Goal: Information Seeking & Learning: Learn about a topic

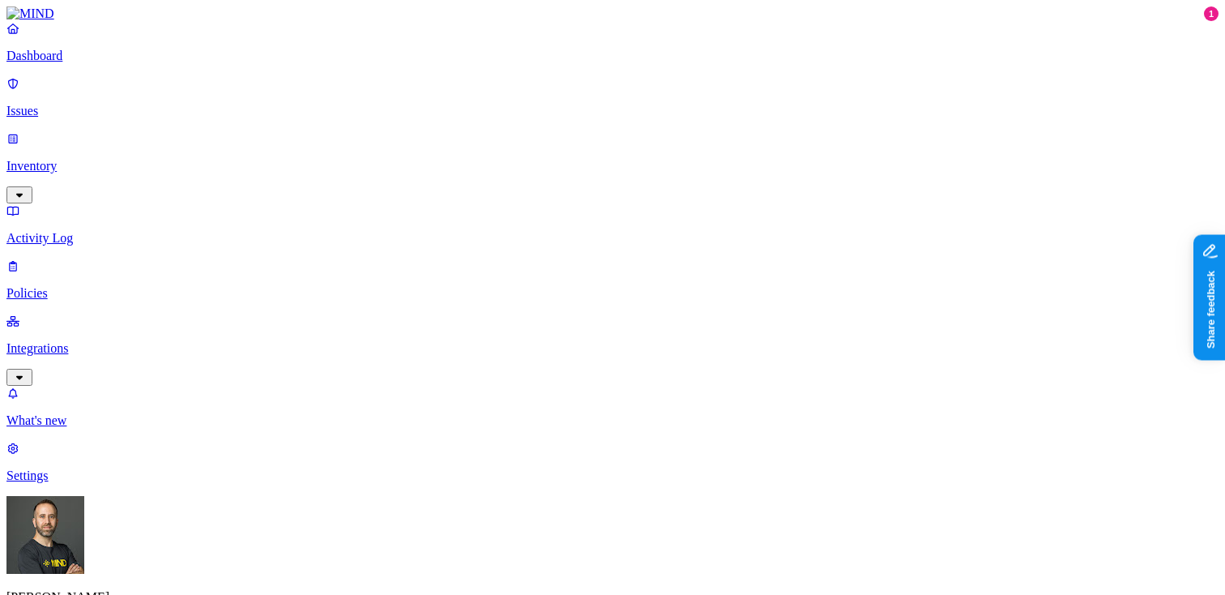
click at [142, 109] on link "Issues" at bounding box center [612, 97] width 1212 height 42
click at [151, 314] on link "Integrations" at bounding box center [612, 349] width 1212 height 70
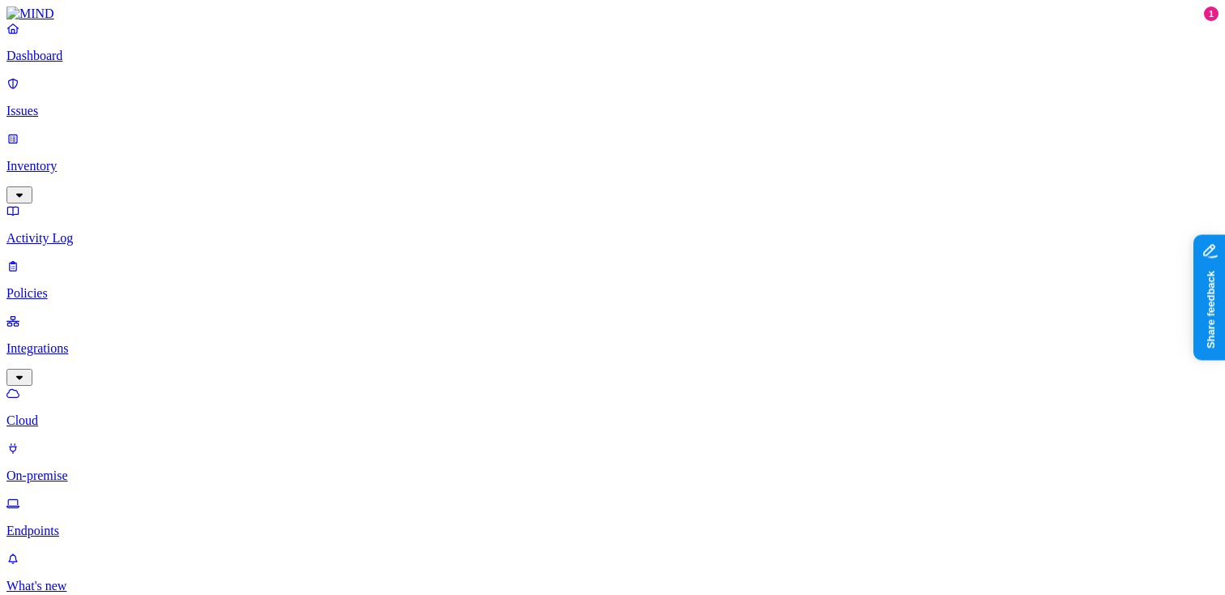
click at [99, 523] on p "Endpoints" at bounding box center [612, 530] width 1212 height 15
click at [78, 63] on p "Dashboard" at bounding box center [612, 56] width 1212 height 15
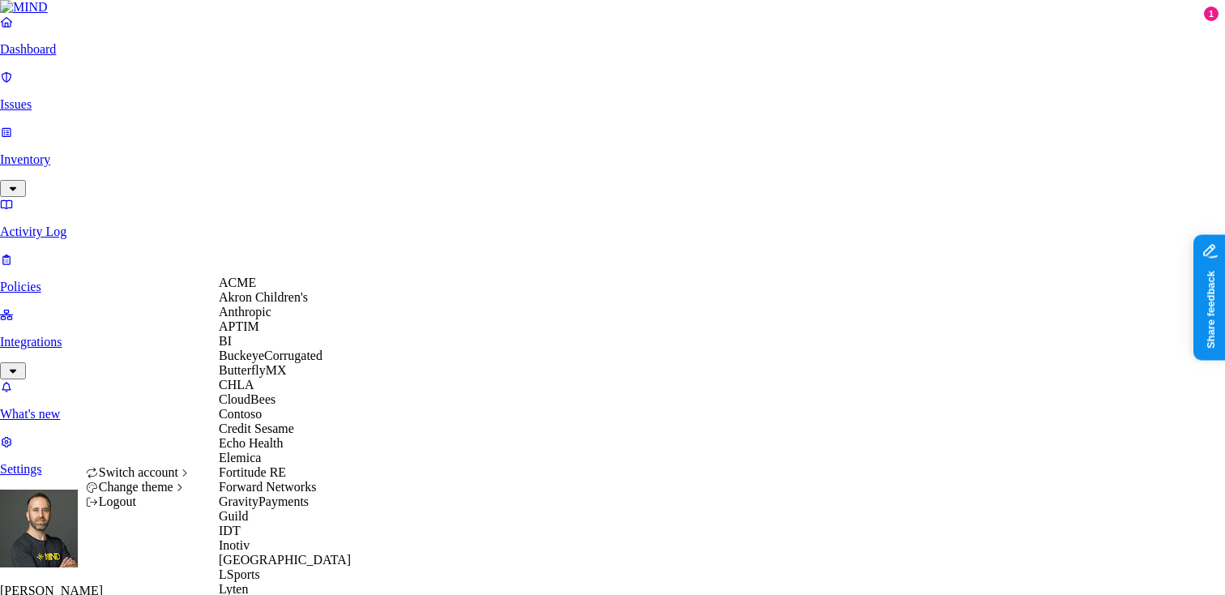
scroll to position [96, 0]
click at [279, 435] on span "Credit Sesame" at bounding box center [256, 428] width 75 height 14
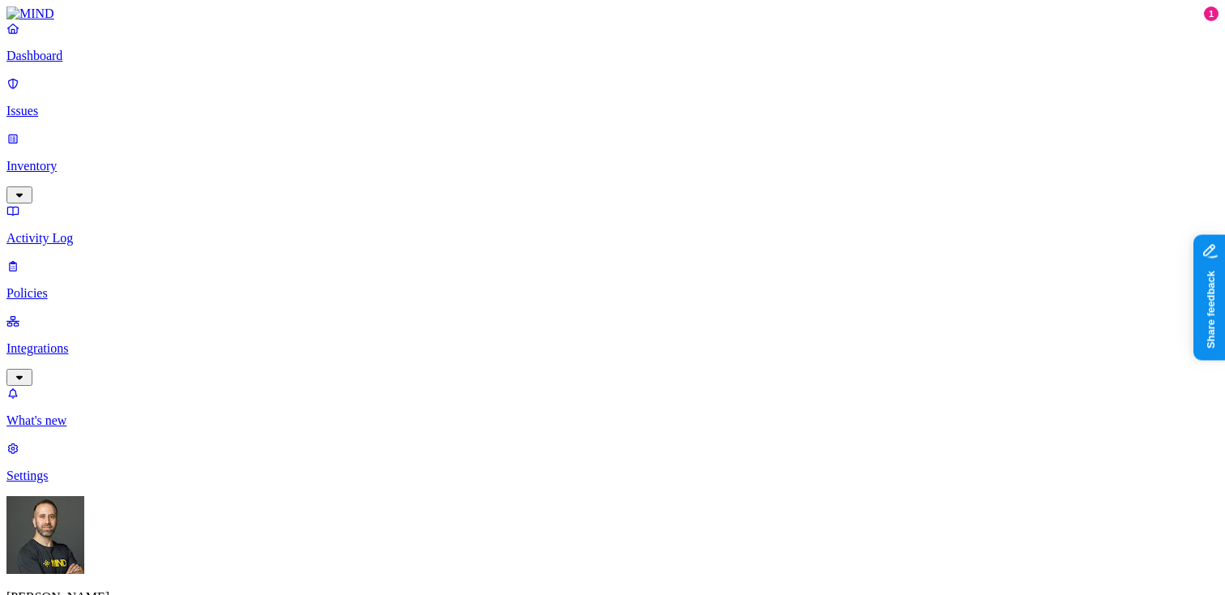
click at [87, 159] on p "Inventory" at bounding box center [612, 166] width 1212 height 15
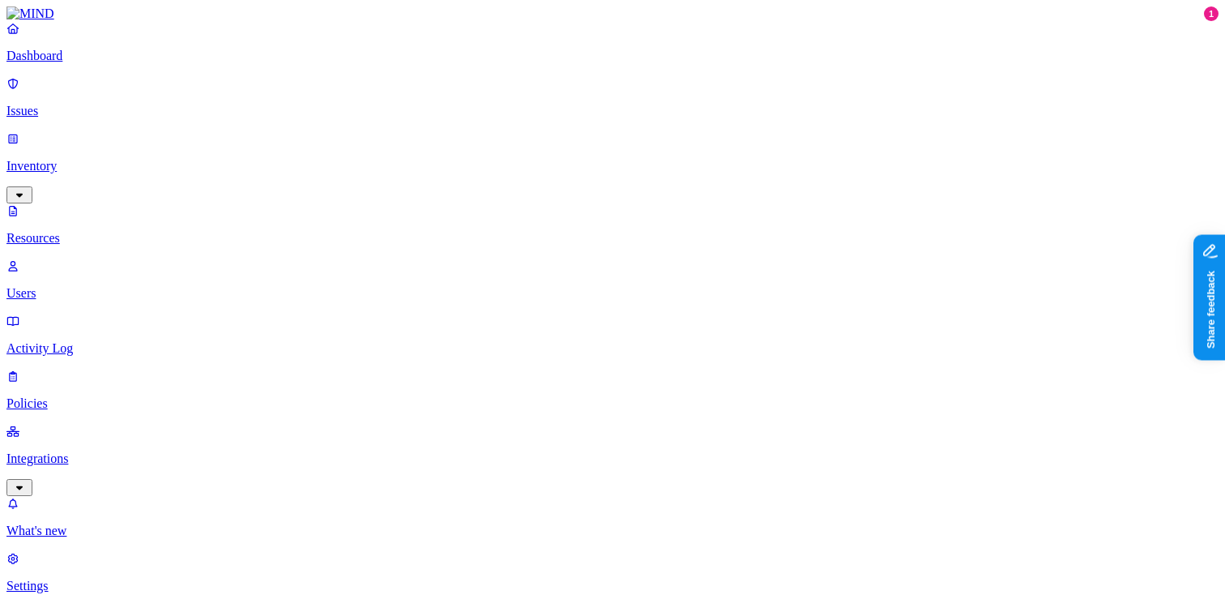
click at [105, 424] on link "Integrations" at bounding box center [612, 459] width 1212 height 70
click at [105, 523] on p "Endpoints" at bounding box center [612, 530] width 1212 height 15
click at [98, 468] on p "On-premise" at bounding box center [612, 475] width 1212 height 15
click at [86, 413] on p "Cloud" at bounding box center [612, 420] width 1212 height 15
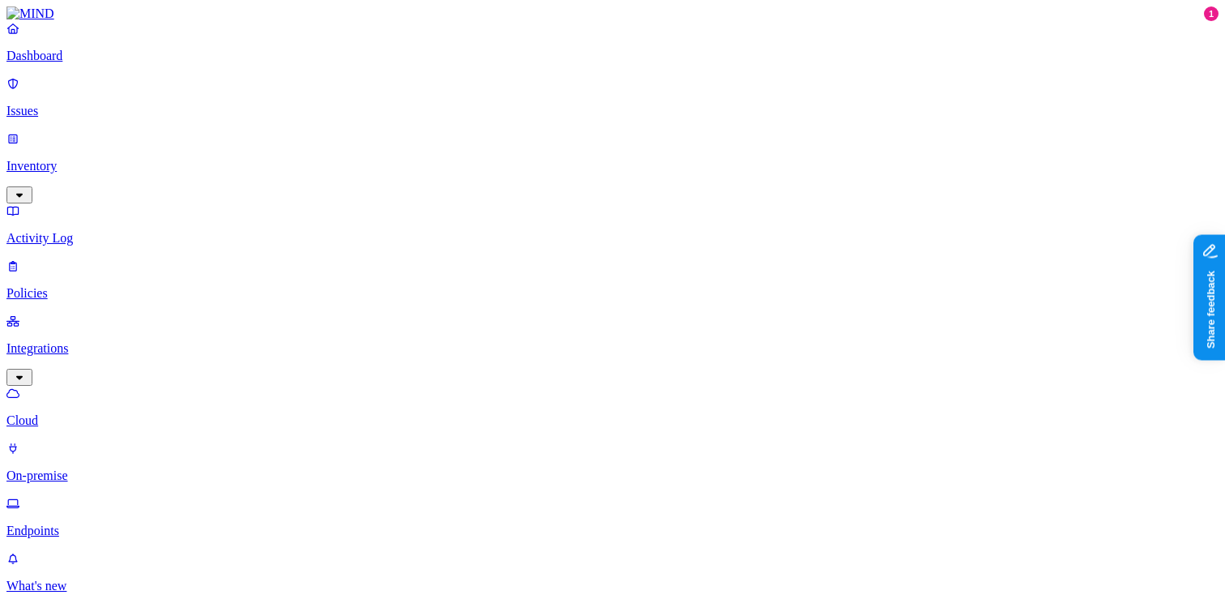
click at [88, 63] on p "Dashboard" at bounding box center [612, 56] width 1212 height 15
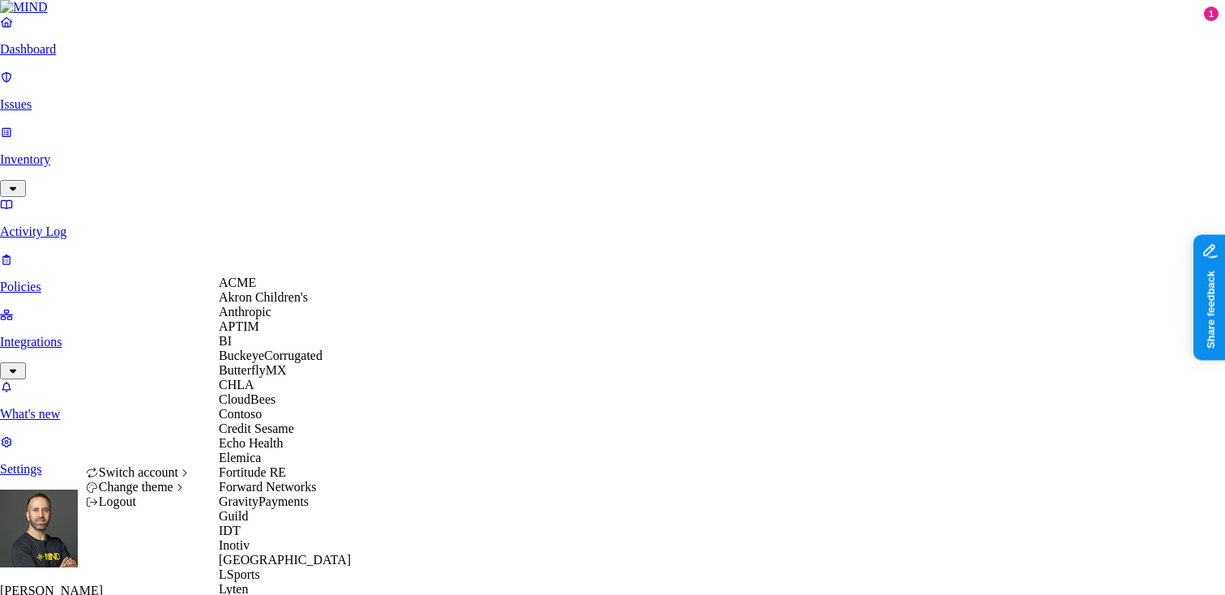
scroll to position [829, 0]
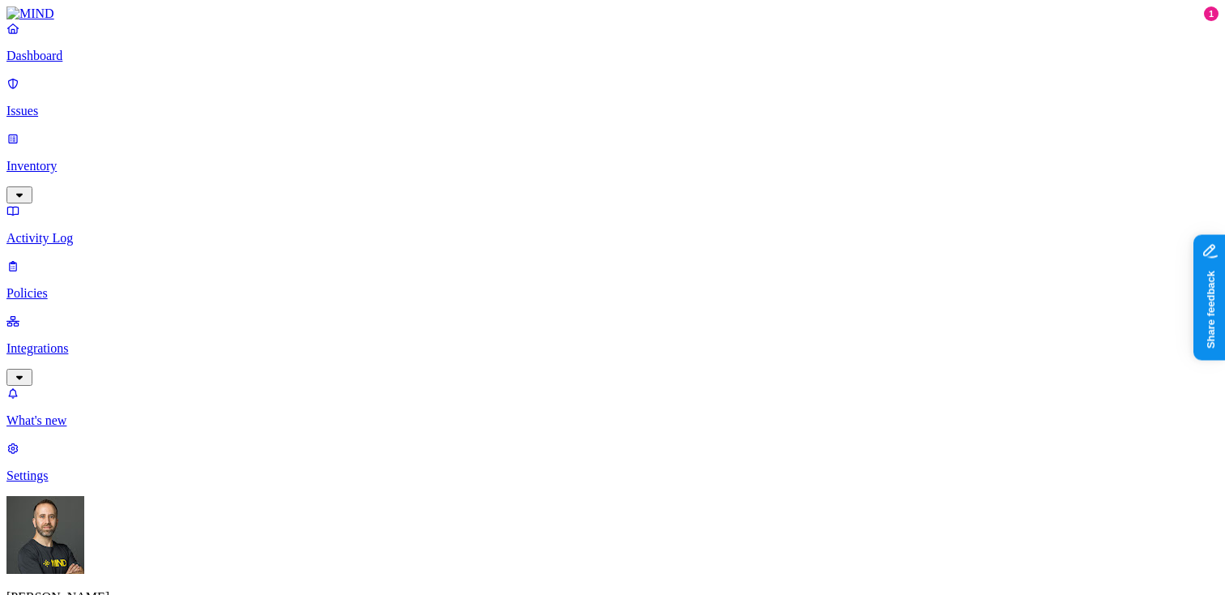
click at [107, 341] on p "Integrations" at bounding box center [612, 348] width 1212 height 15
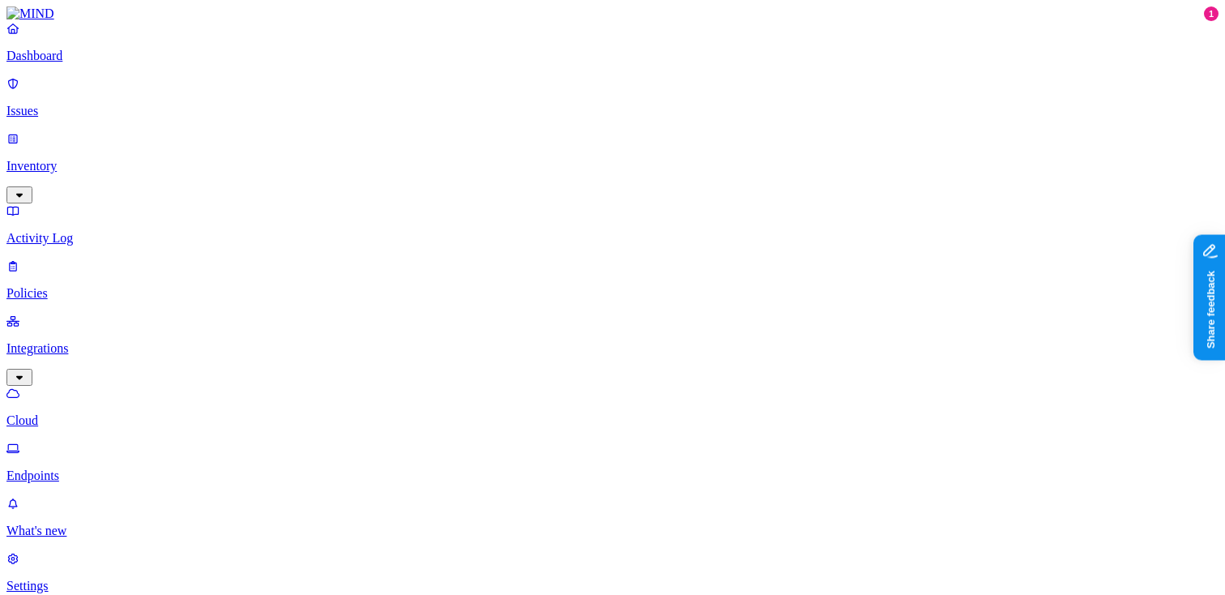
click at [89, 159] on p "Inventory" at bounding box center [612, 166] width 1212 height 15
click at [74, 63] on p "Dashboard" at bounding box center [612, 56] width 1212 height 15
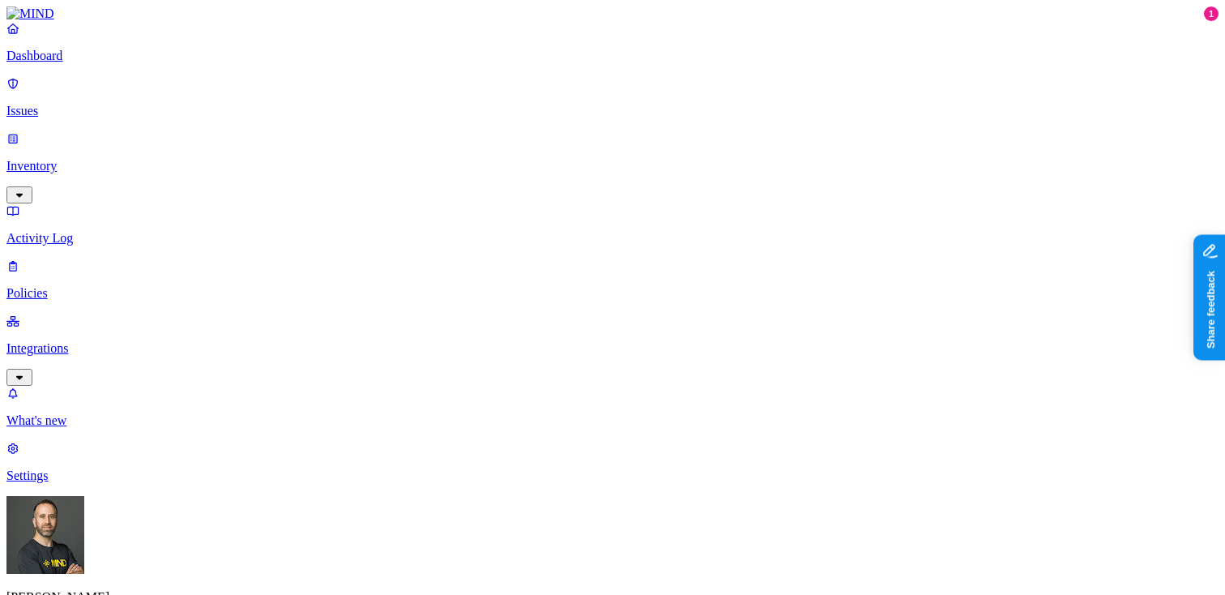
click at [140, 131] on link "Inventory" at bounding box center [612, 166] width 1212 height 70
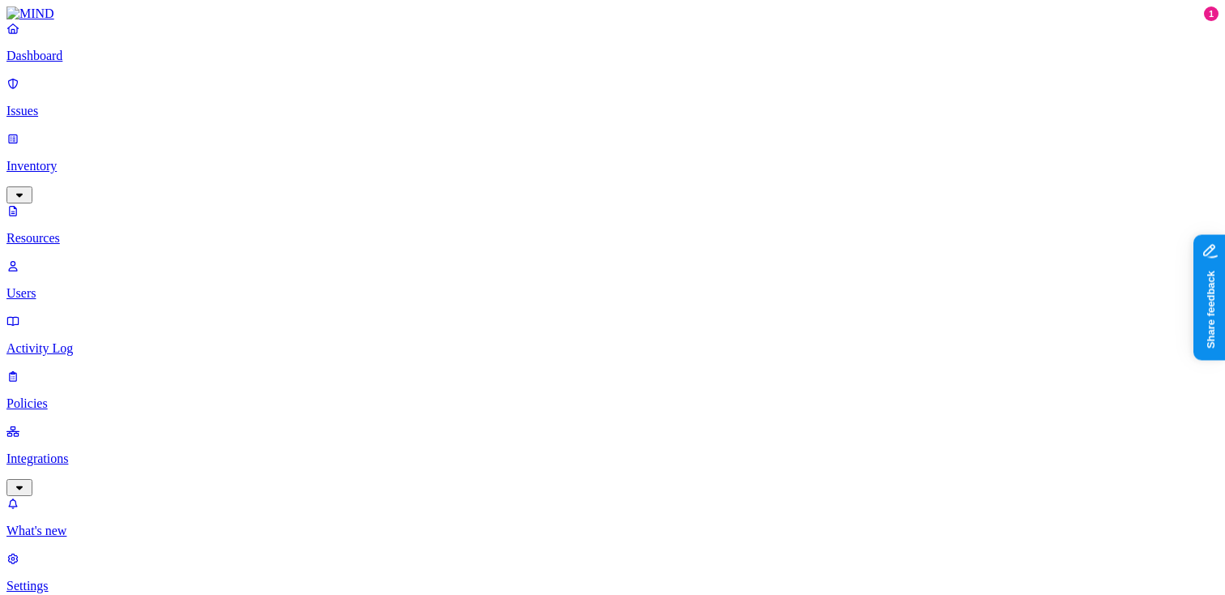
scroll to position [557, 0]
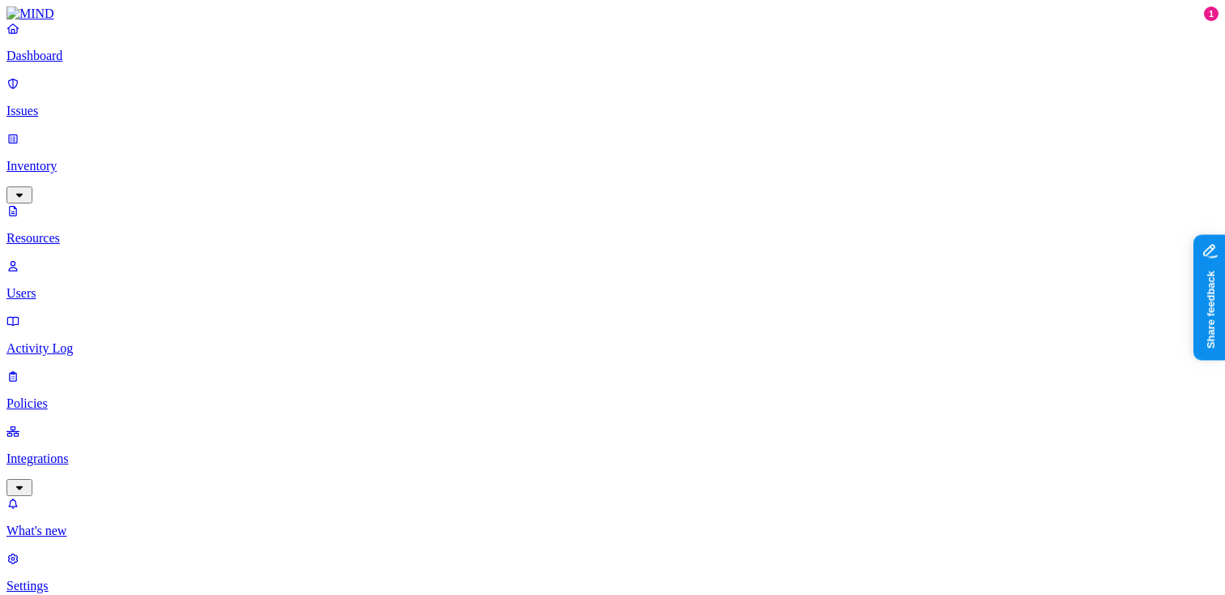
scroll to position [0, 0]
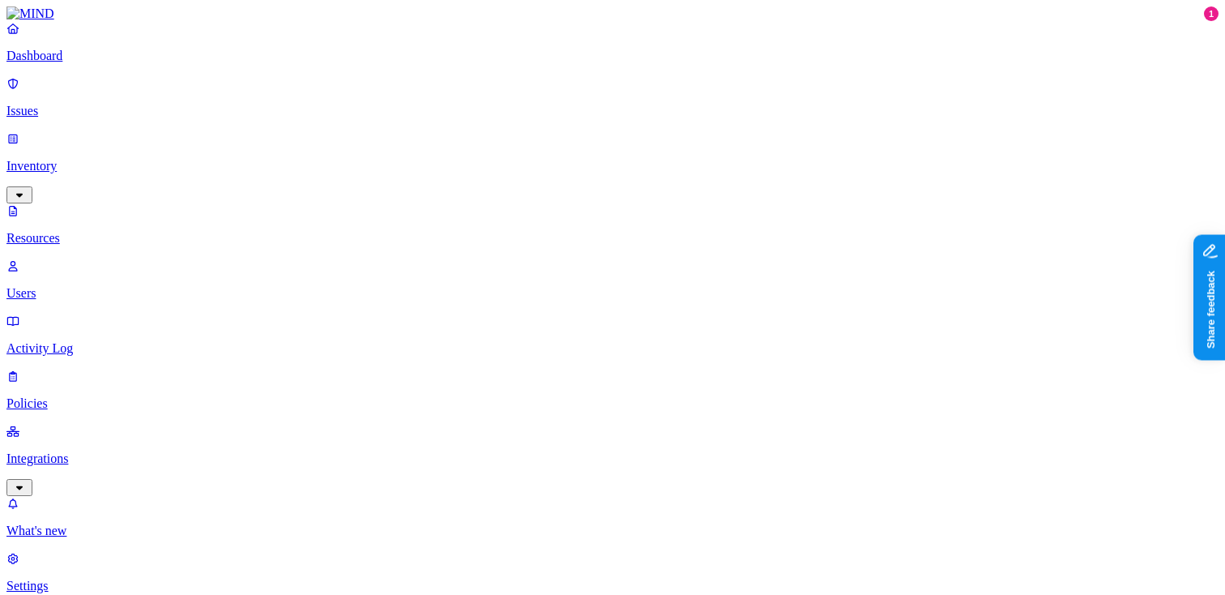
scroll to position [298, 0]
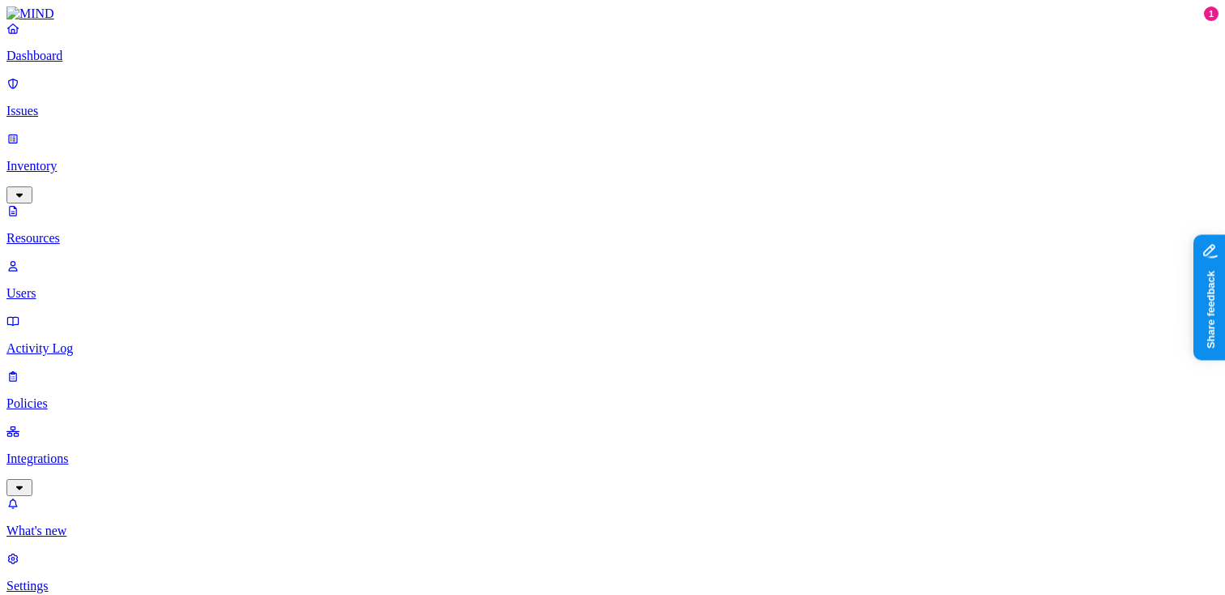
scroll to position [213, 0]
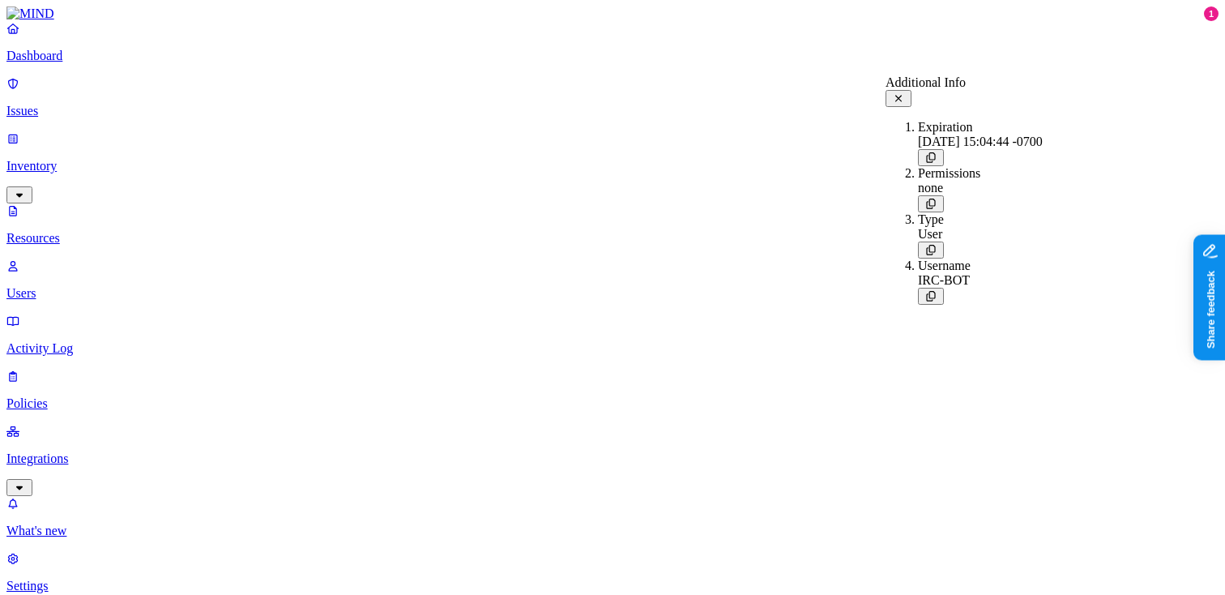
click at [902, 95] on icon at bounding box center [898, 98] width 6 height 6
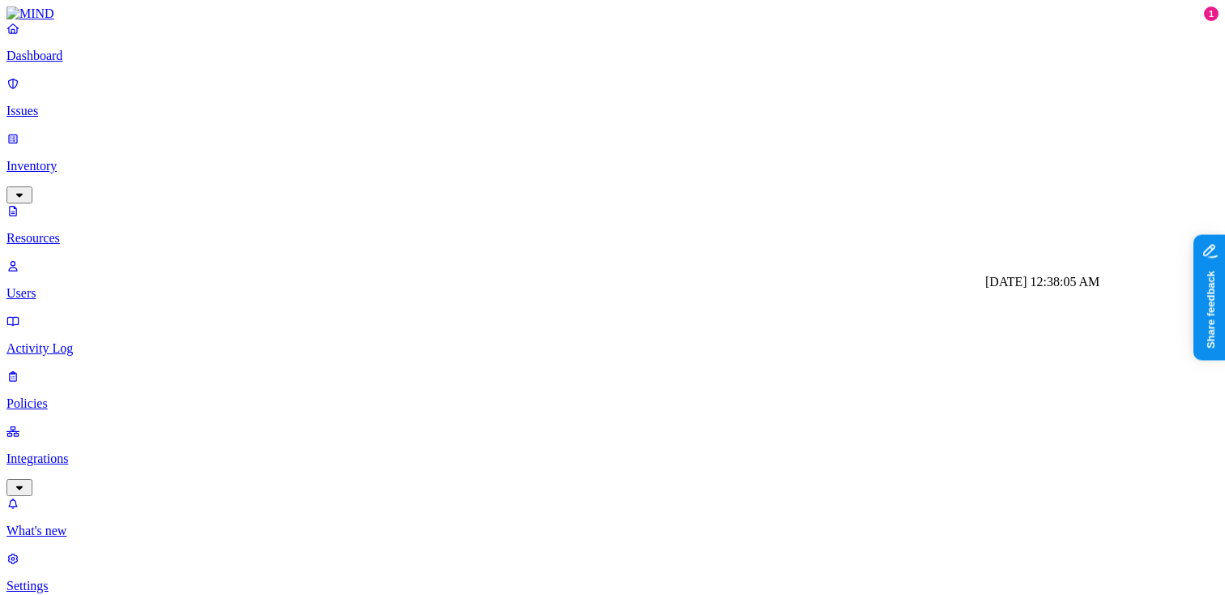
scroll to position [0, 0]
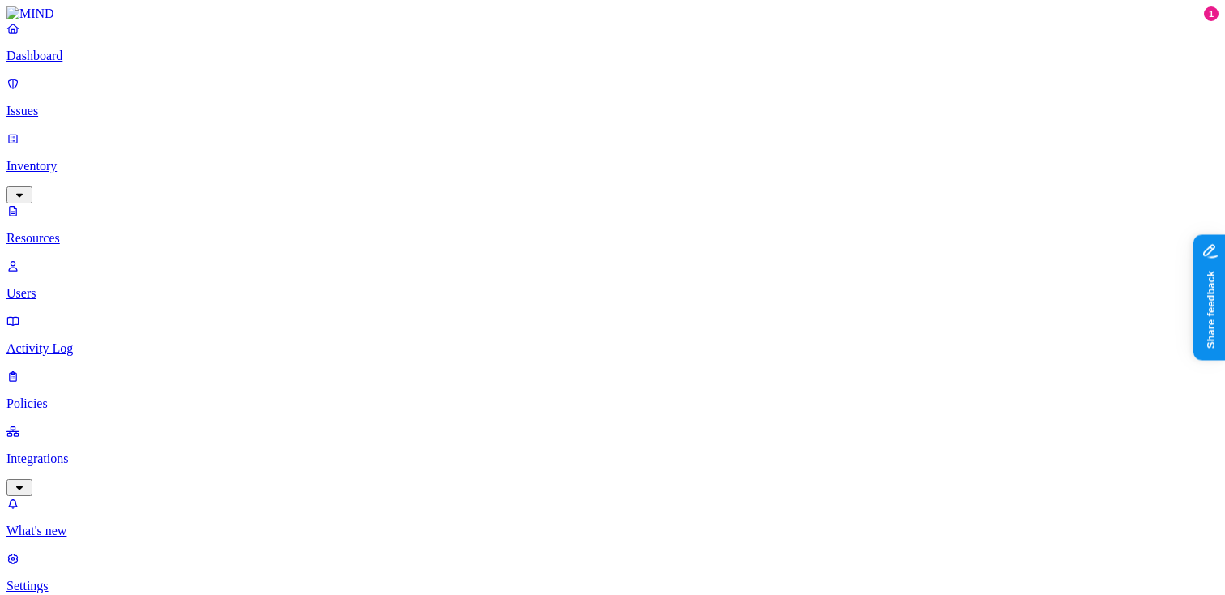
scroll to position [32, 0]
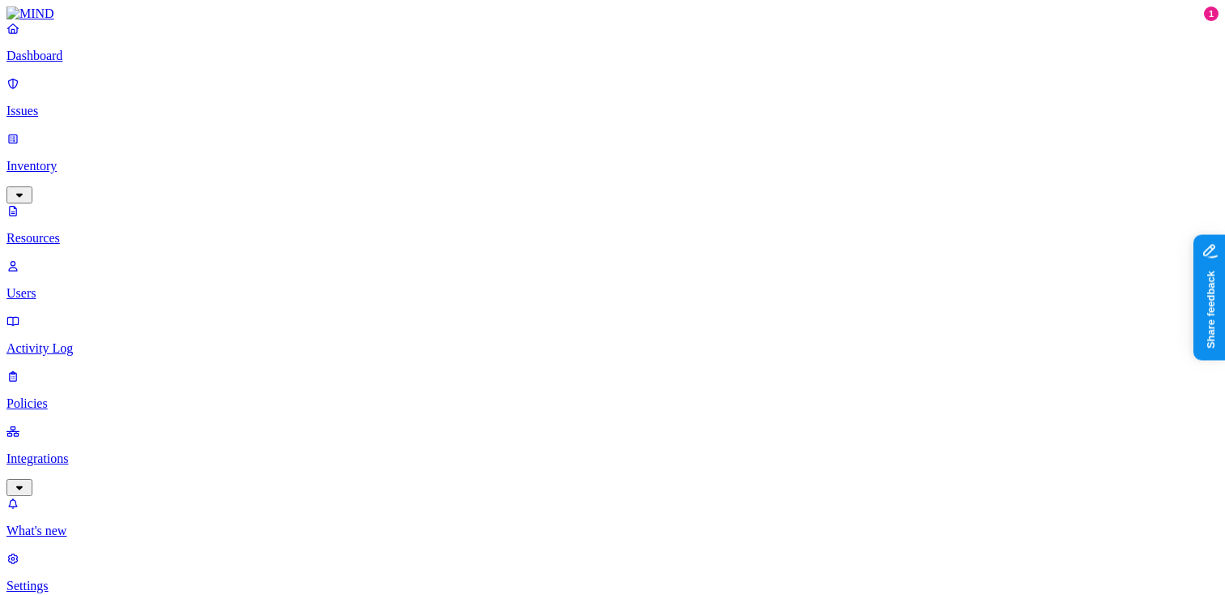
scroll to position [66, 0]
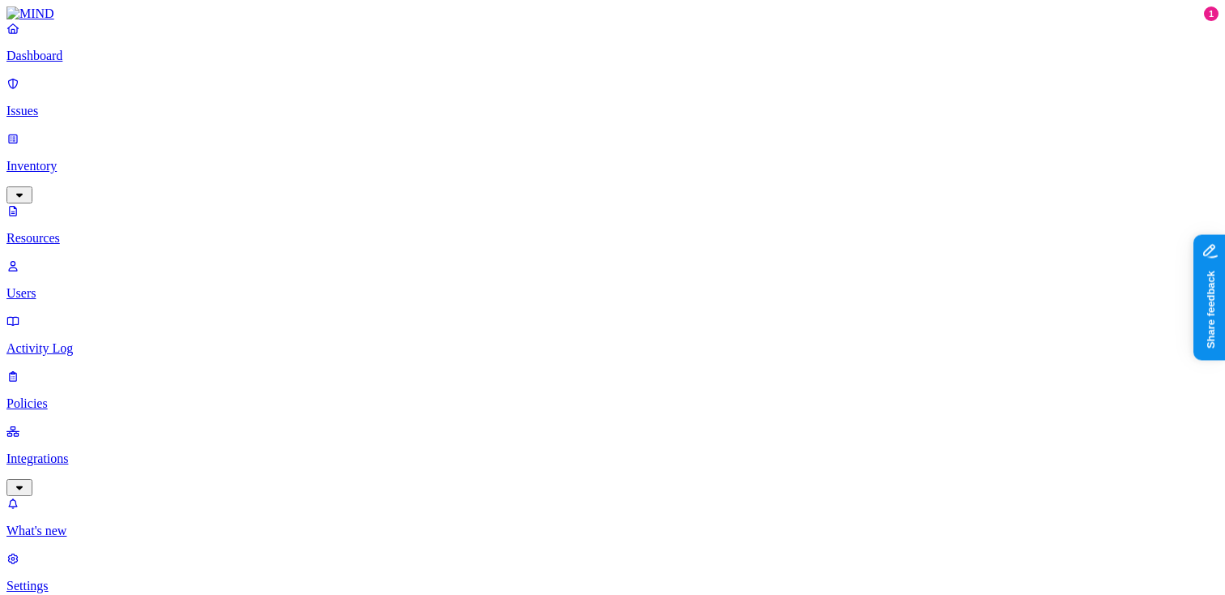
scroll to position [557, 0]
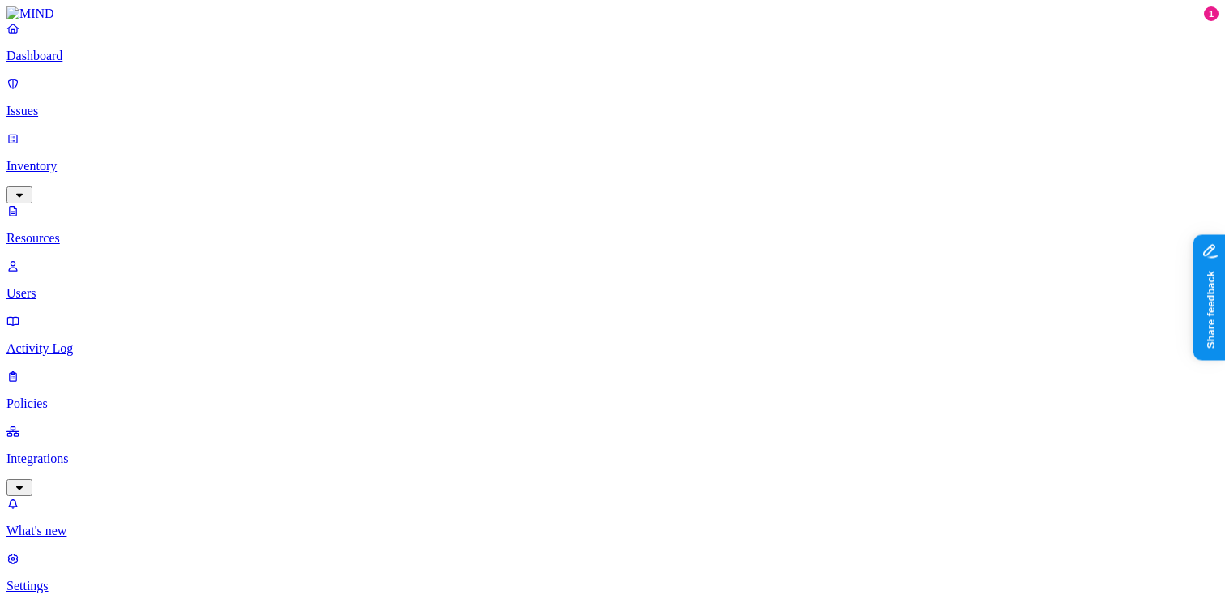
scroll to position [32, 0]
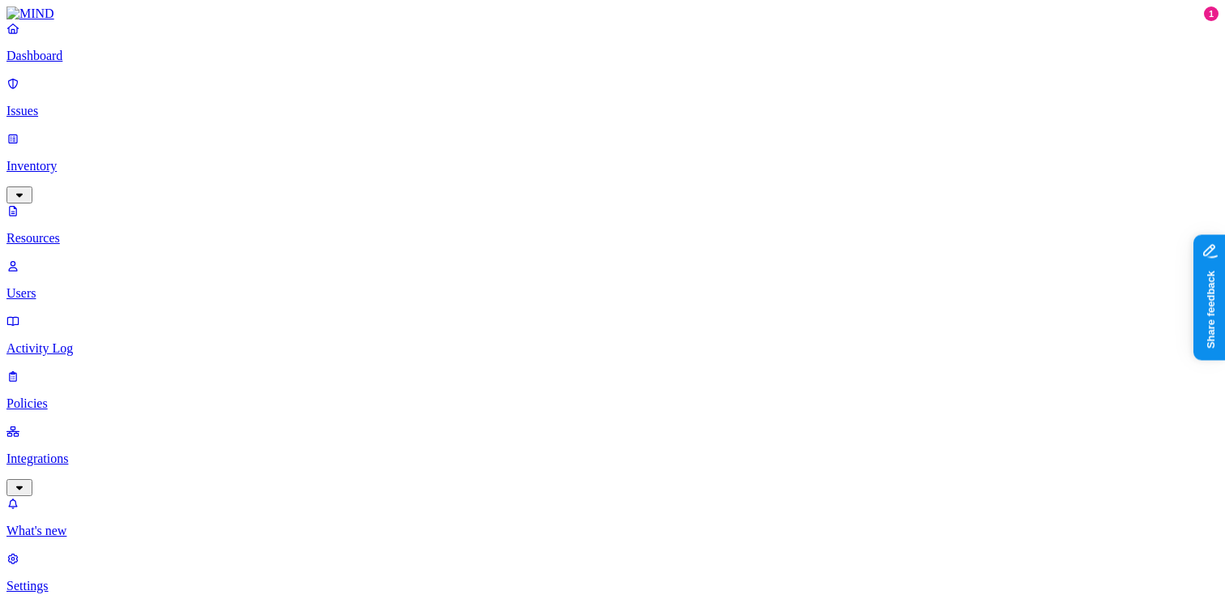
scroll to position [65, 0]
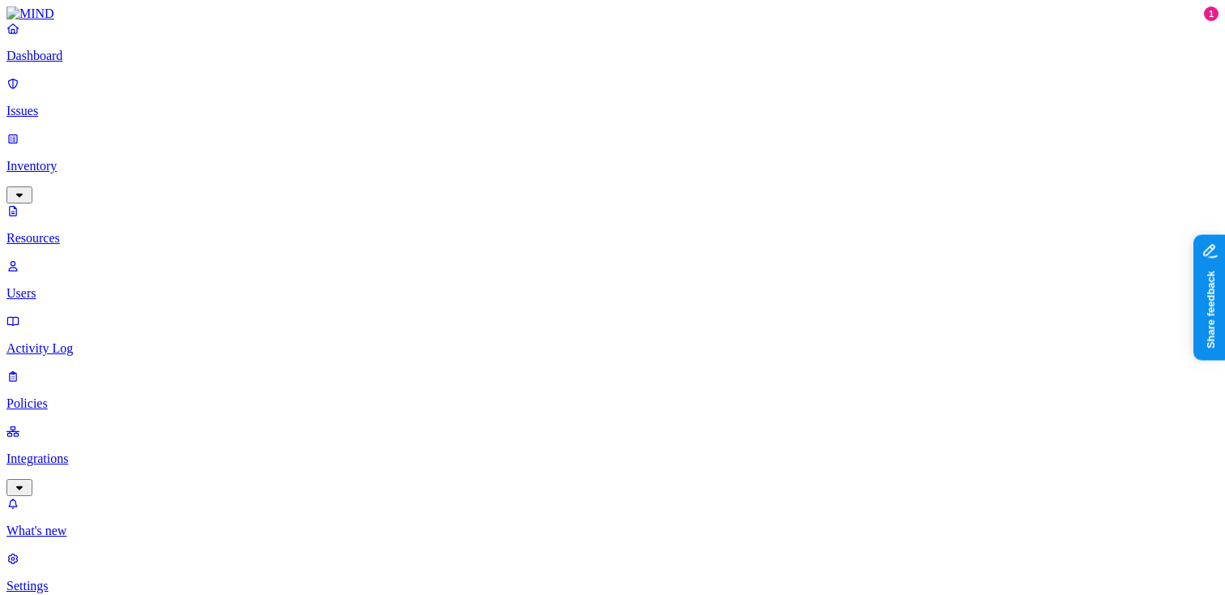
scroll to position [557, 0]
click at [62, 63] on p "Dashboard" at bounding box center [612, 56] width 1212 height 15
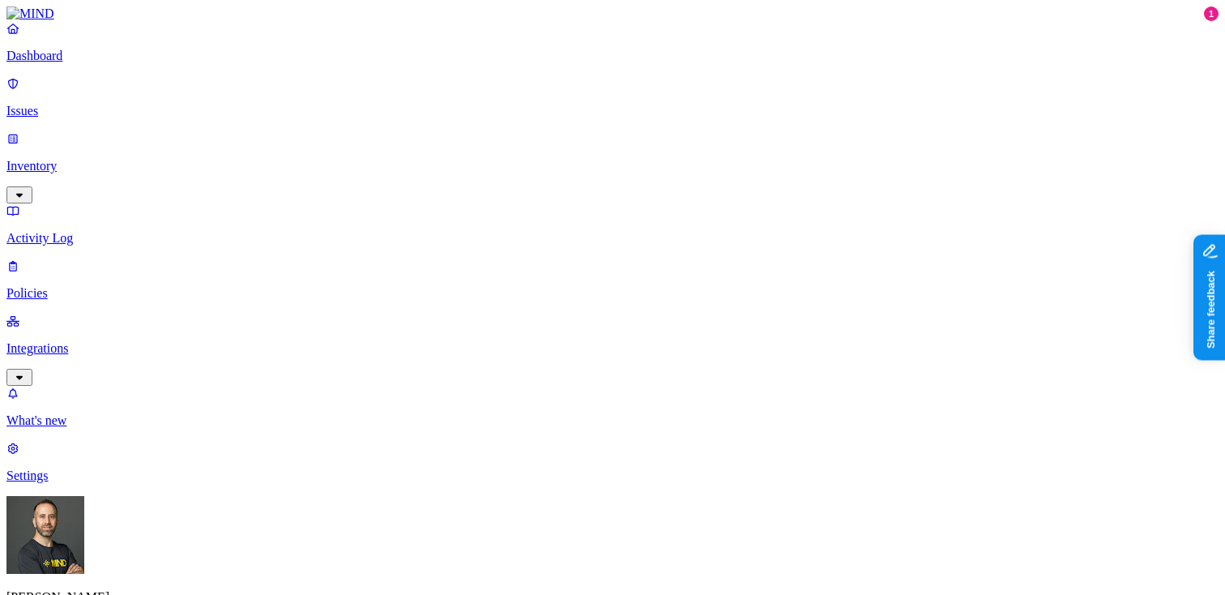
click at [109, 159] on p "Inventory" at bounding box center [612, 166] width 1212 height 15
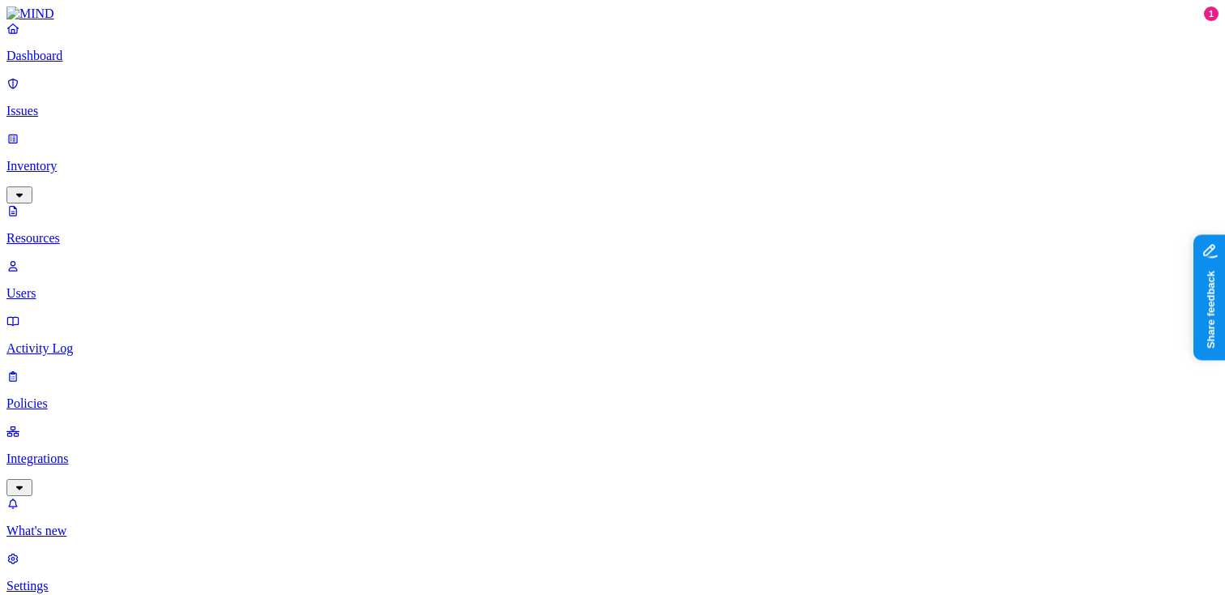
click at [123, 63] on p "Dashboard" at bounding box center [612, 56] width 1212 height 15
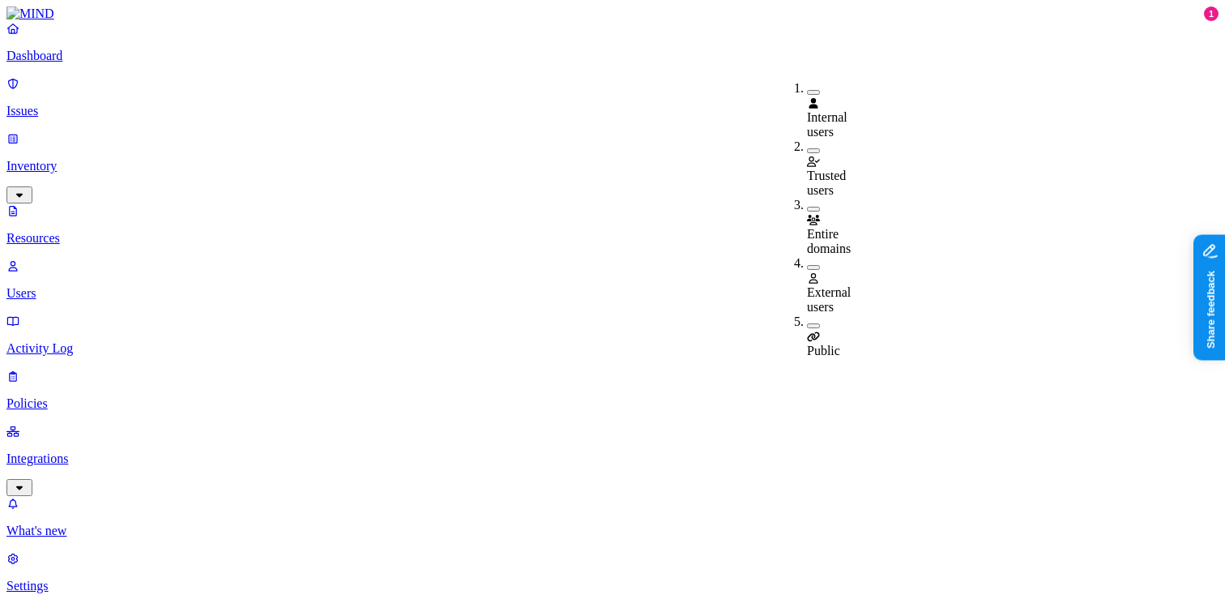
click at [807, 265] on button "button" at bounding box center [813, 267] width 13 height 5
click at [807, 326] on button "button" at bounding box center [813, 328] width 13 height 5
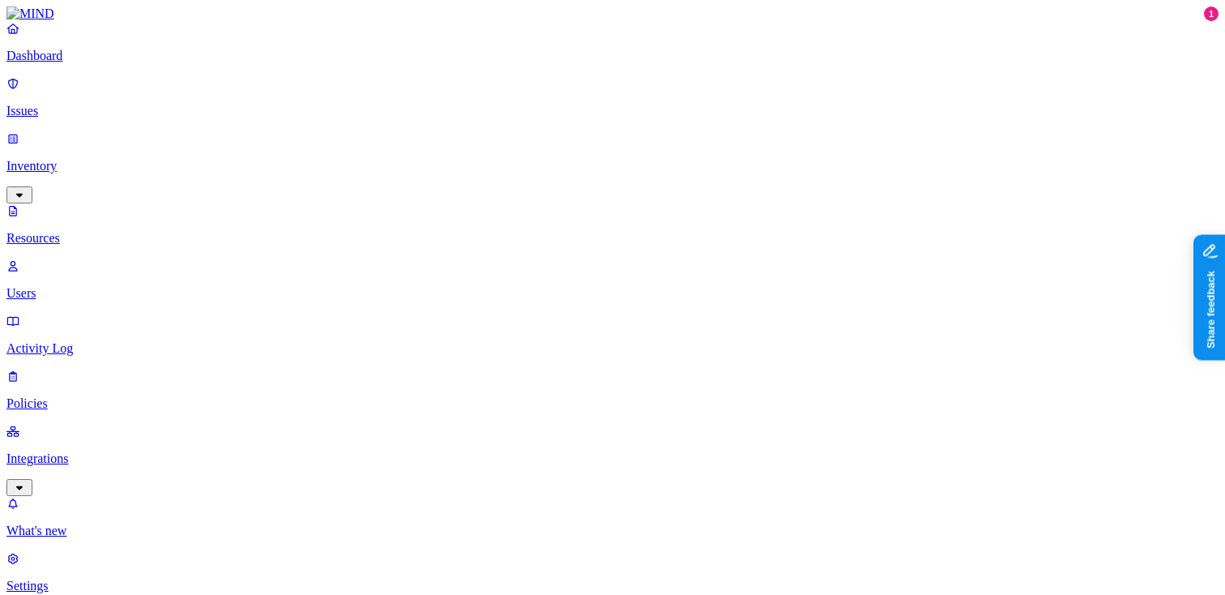
scroll to position [143, 0]
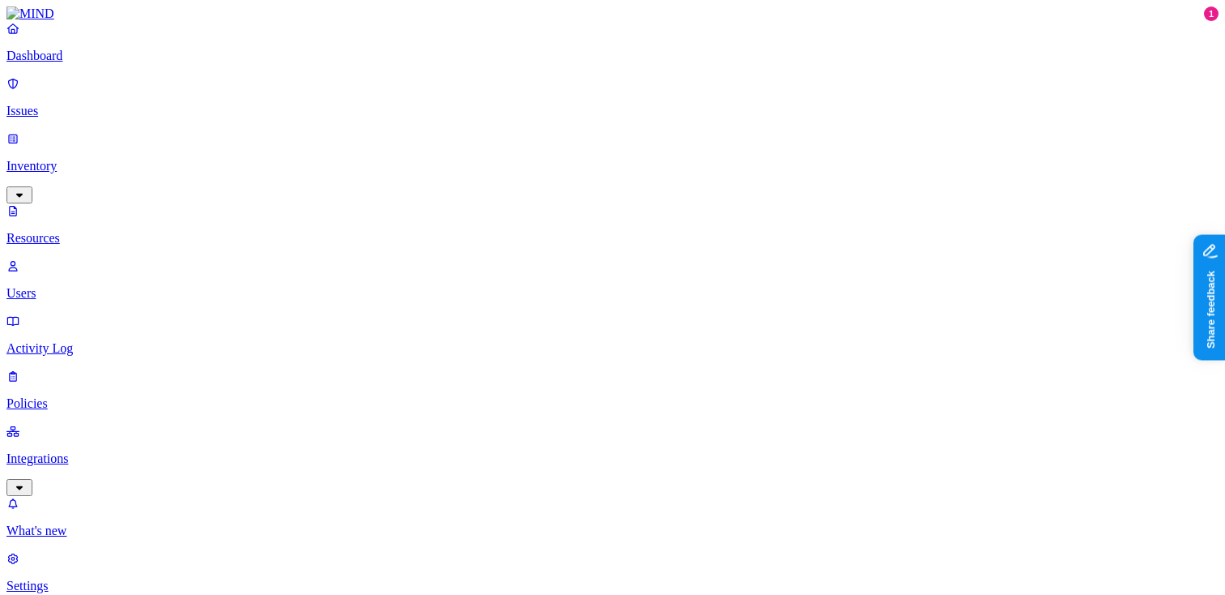
scroll to position [164, 0]
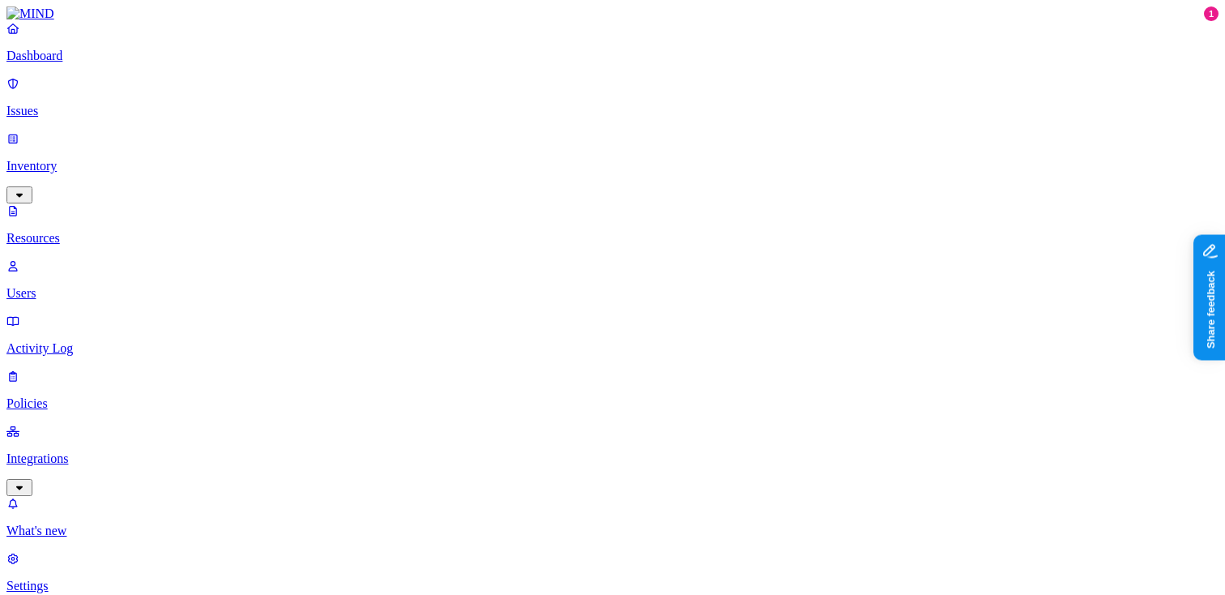
click at [123, 63] on p "Dashboard" at bounding box center [612, 56] width 1212 height 15
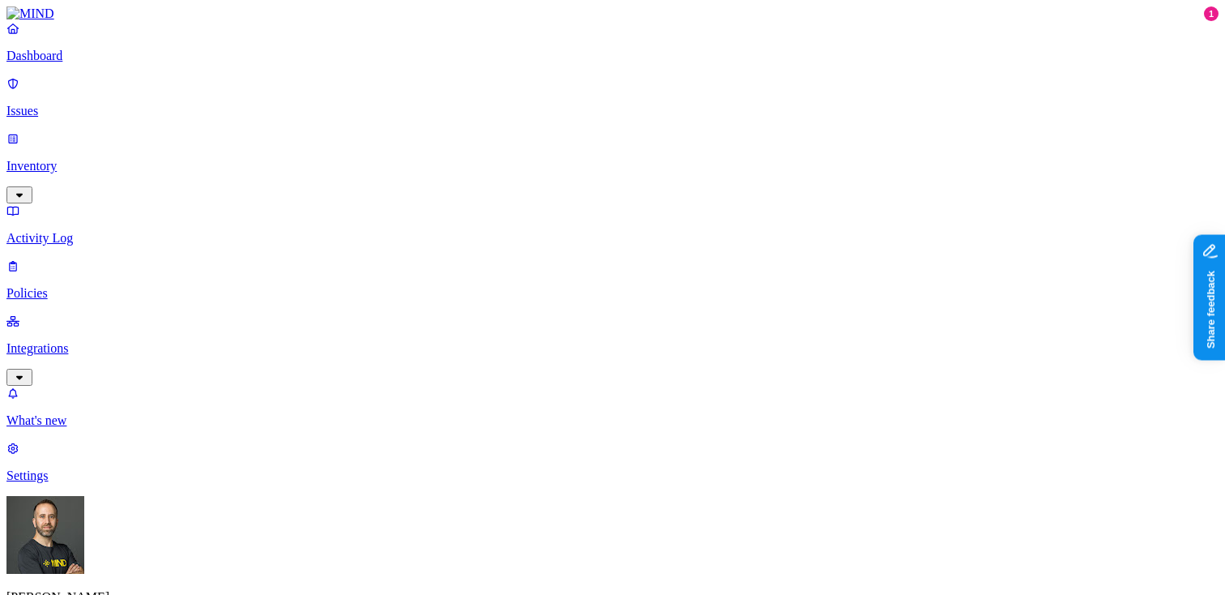
click at [87, 286] on p "Policies" at bounding box center [612, 293] width 1212 height 15
click at [126, 63] on p "Dashboard" at bounding box center [612, 56] width 1212 height 15
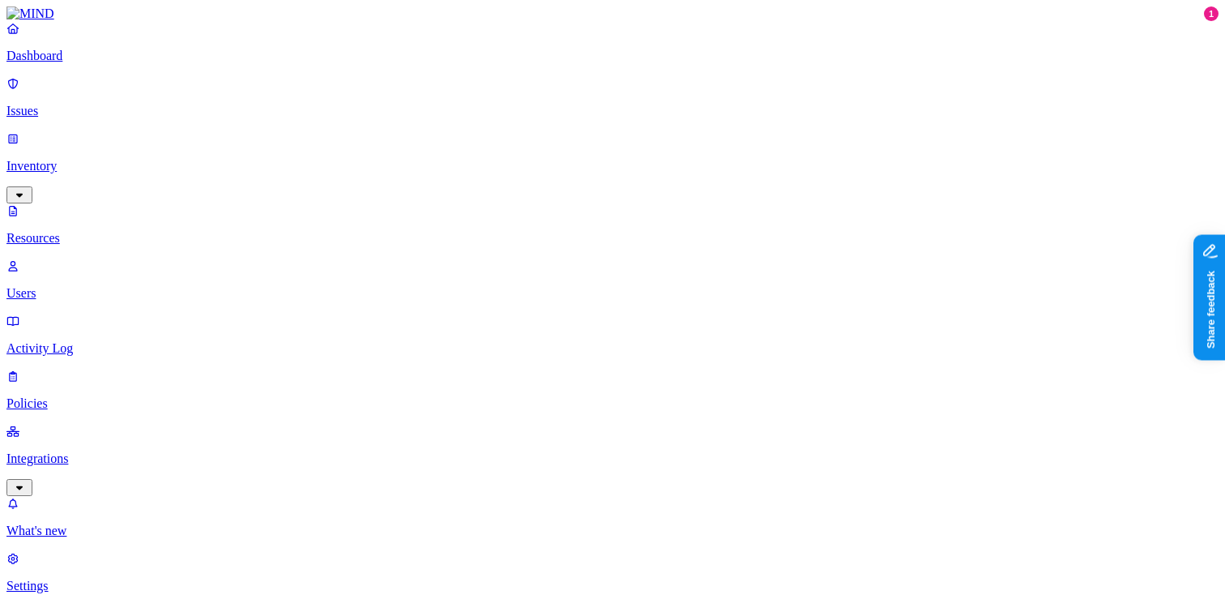
click at [869, 323] on button "button" at bounding box center [875, 325] width 13 height 5
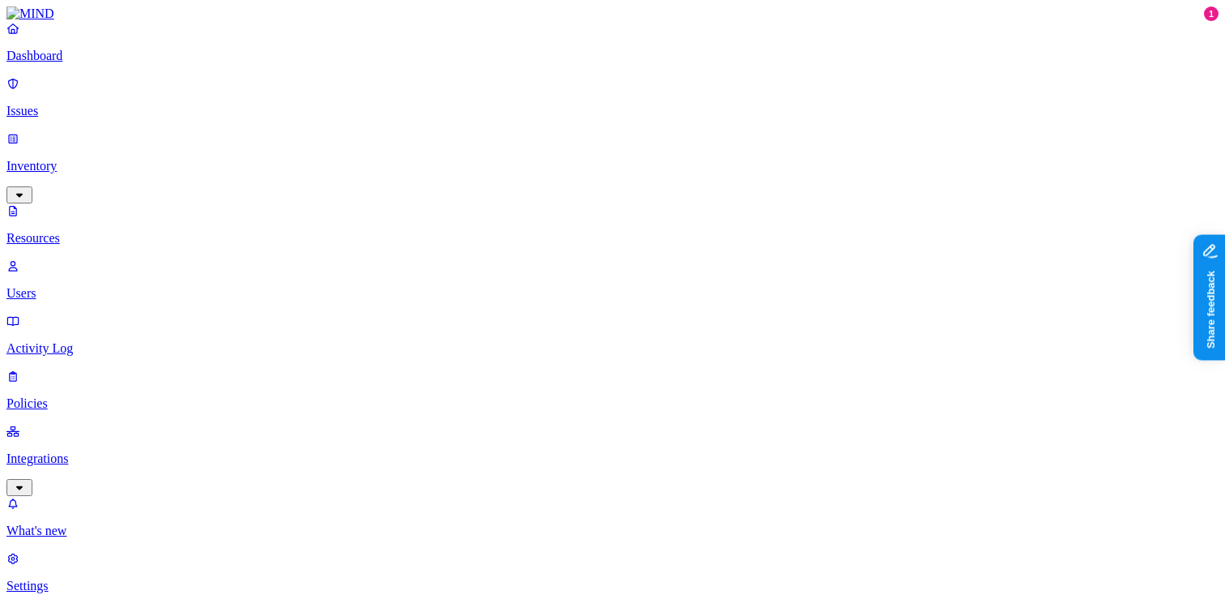
click at [869, 265] on button "button" at bounding box center [875, 267] width 13 height 5
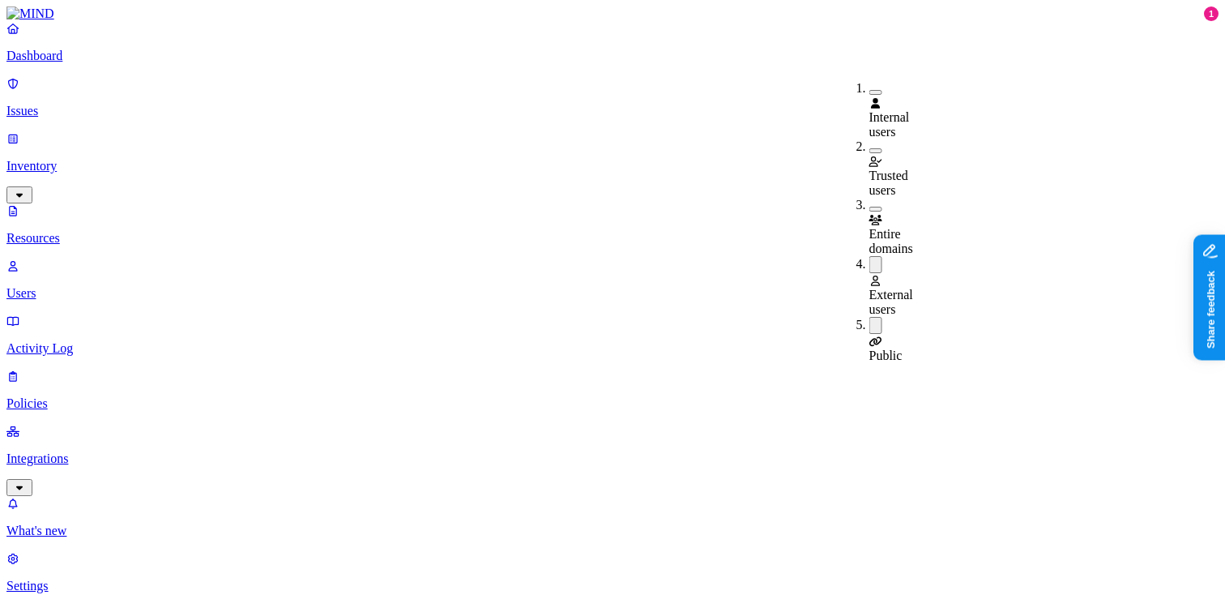
click at [869, 317] on button "button" at bounding box center [875, 325] width 13 height 17
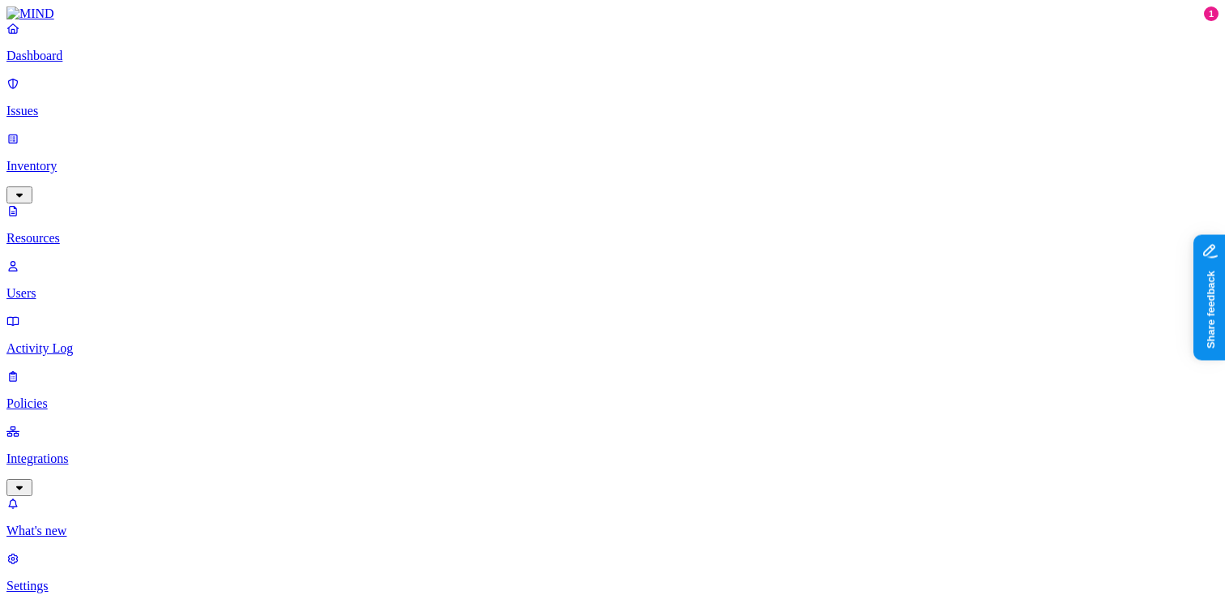
scroll to position [30, 0]
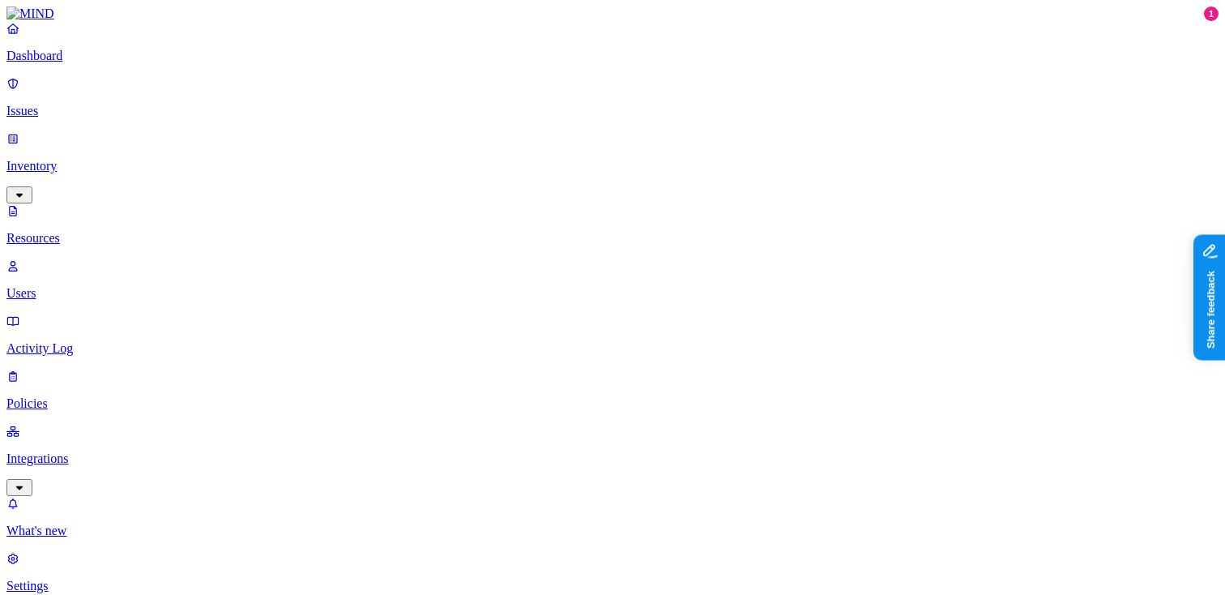
click at [115, 286] on p "Users" at bounding box center [612, 293] width 1212 height 15
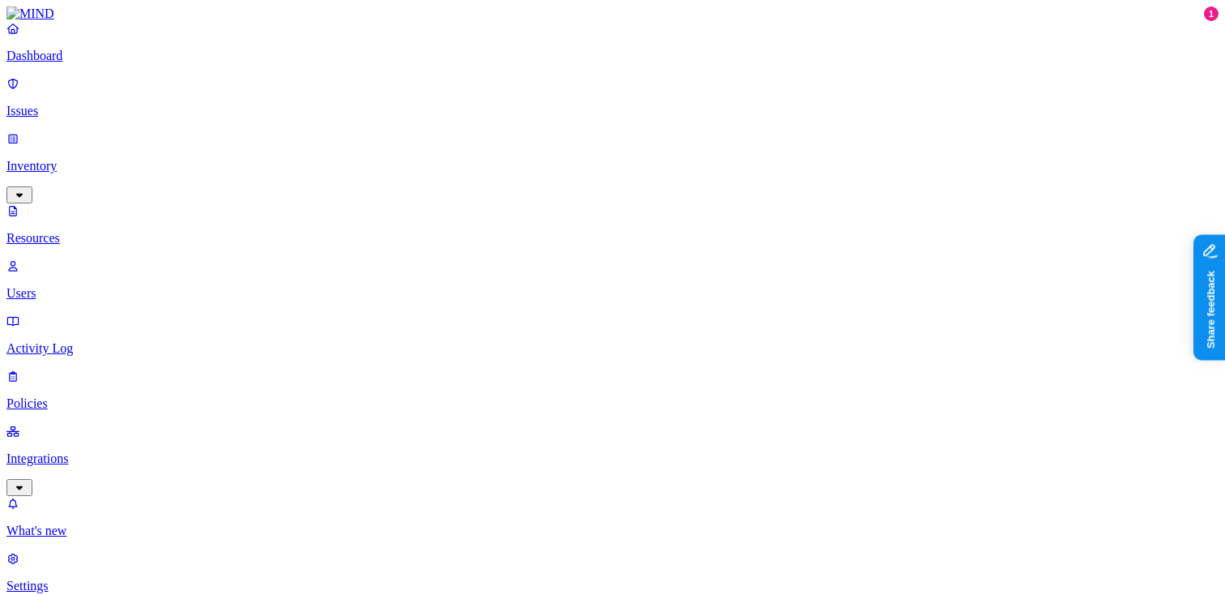
type input "offboarded_alejandro.crespo"
type input "offboarded_"
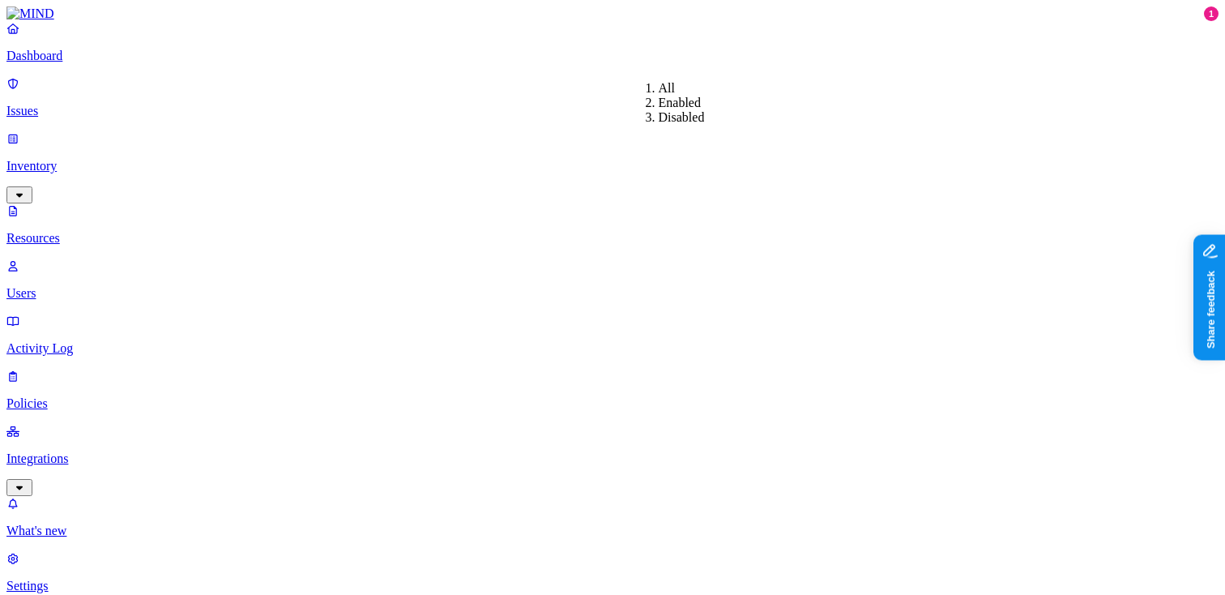
click at [659, 125] on div "Disabled" at bounding box center [659, 117] width 0 height 15
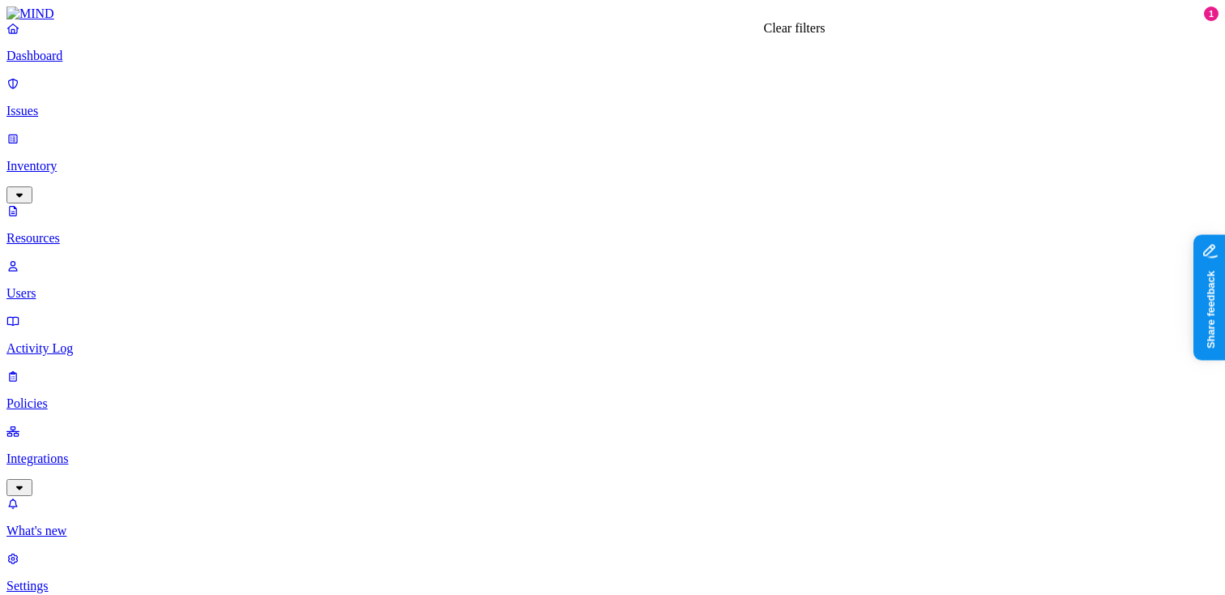
type input "alejandro"
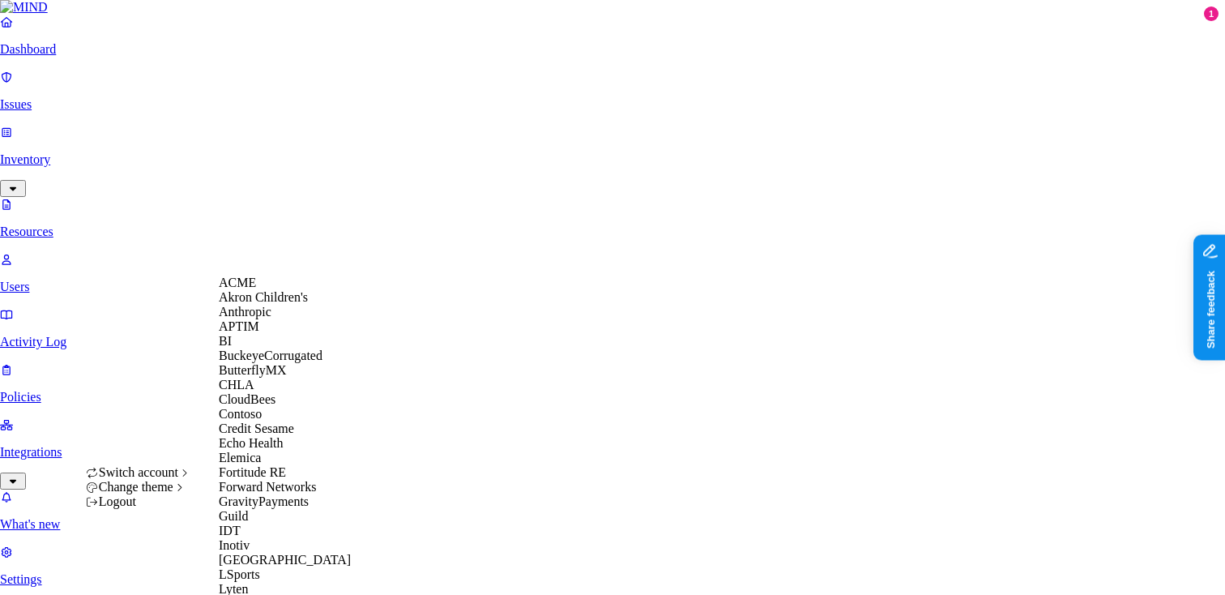
click at [271, 290] on div "ACME" at bounding box center [297, 282] width 157 height 15
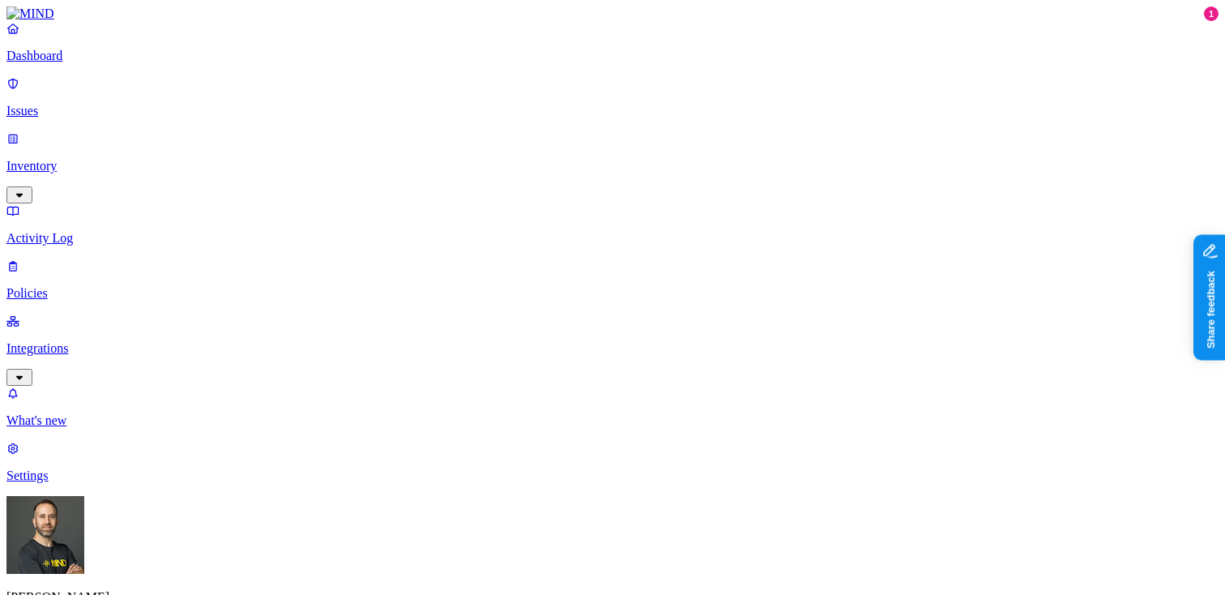
scroll to position [385, 0]
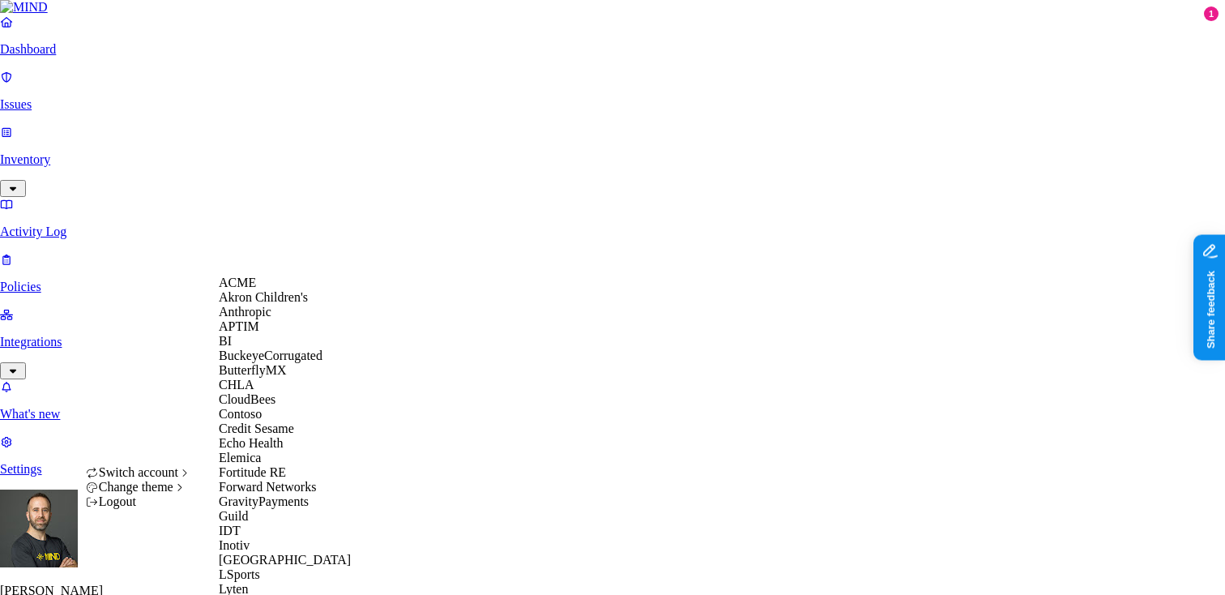
scroll to position [796, 0]
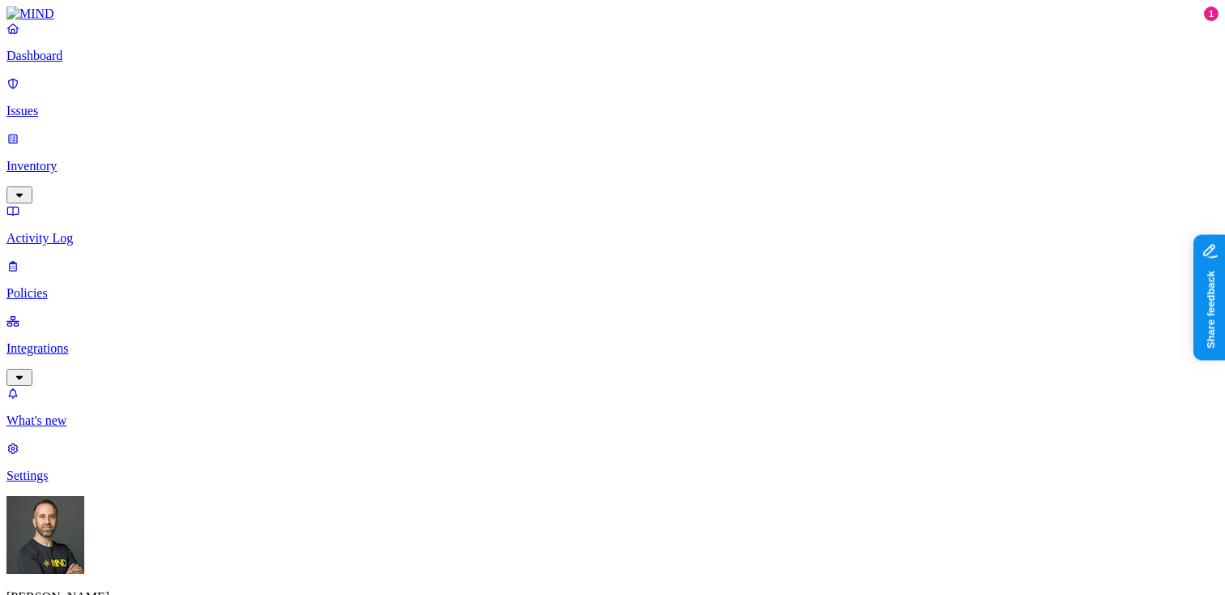
click at [93, 159] on p "Inventory" at bounding box center [612, 166] width 1212 height 15
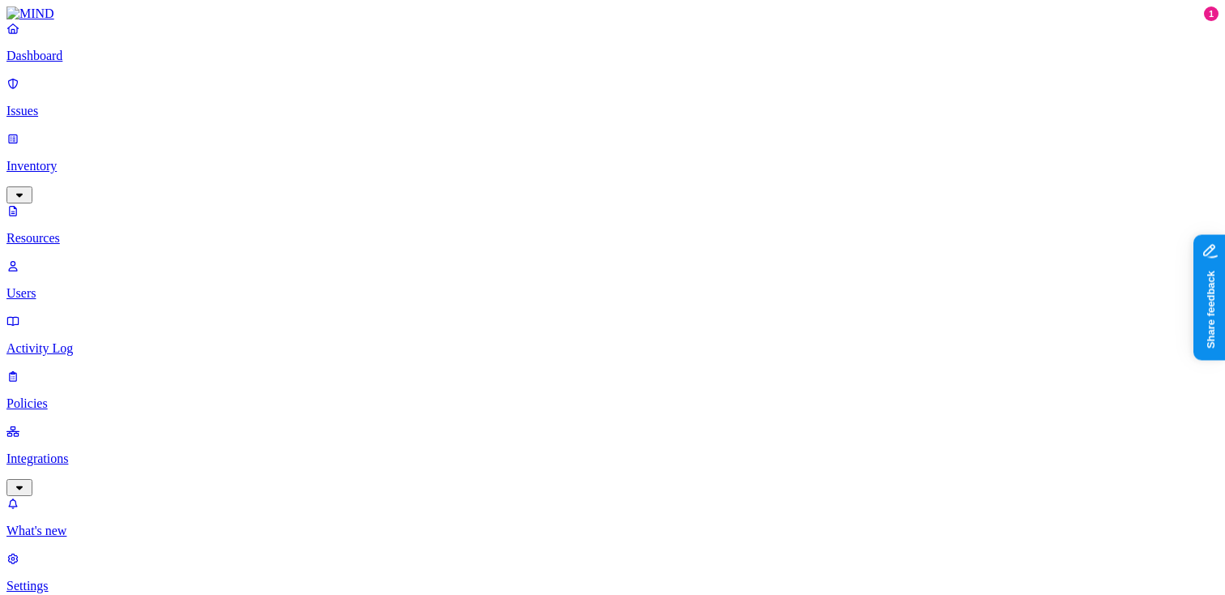
click at [100, 396] on p "Policies" at bounding box center [612, 403] width 1212 height 15
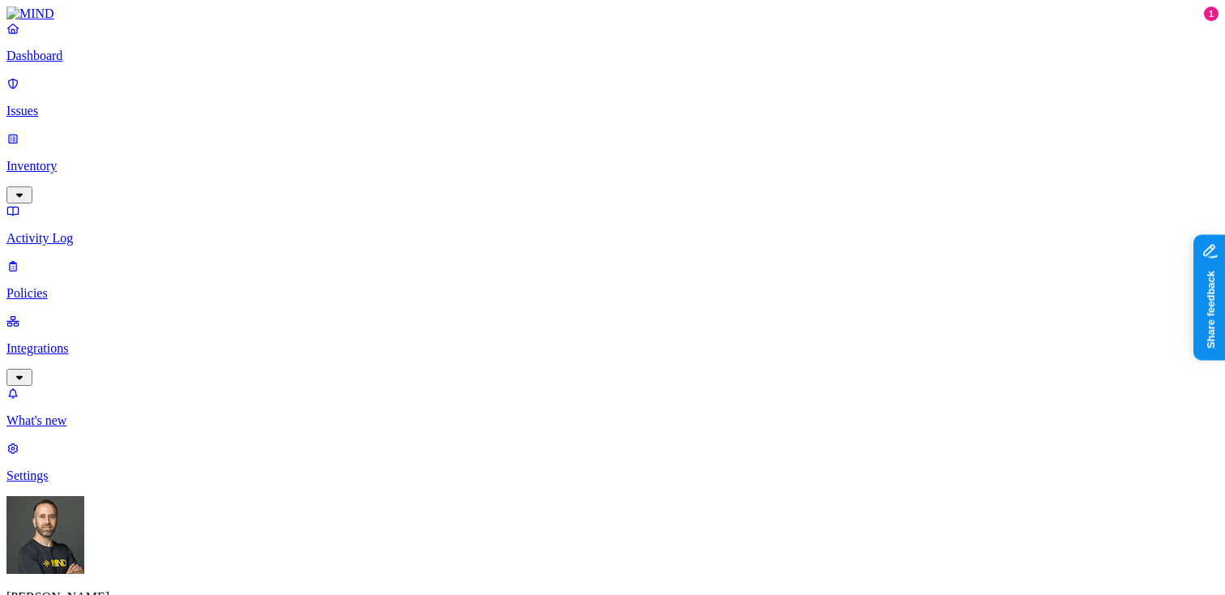
scroll to position [133, 0]
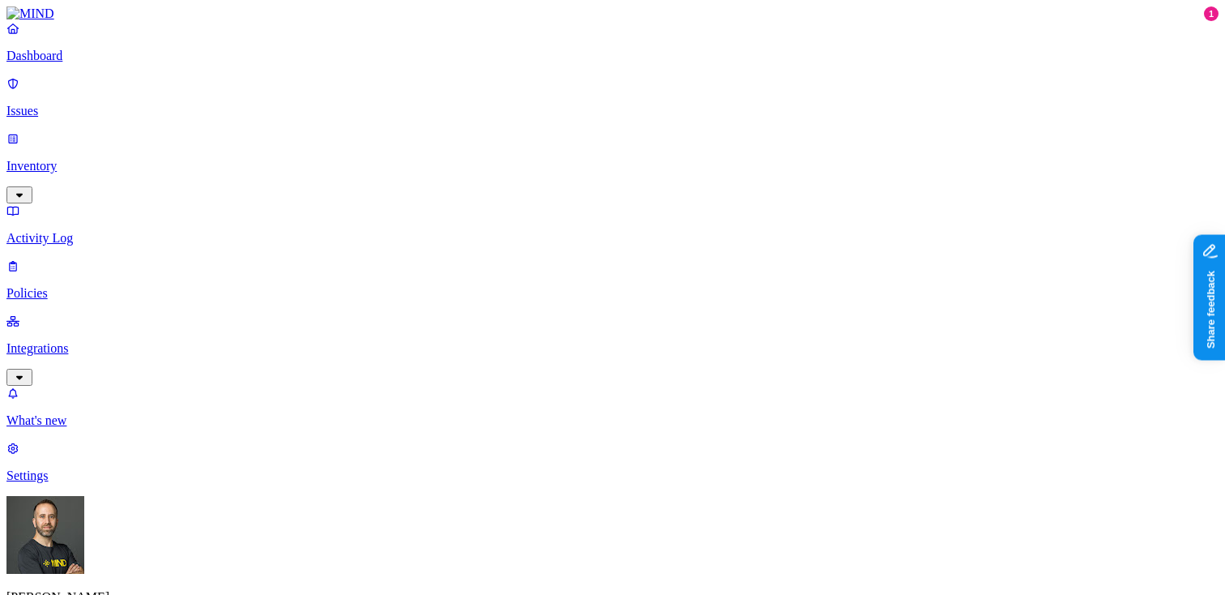
scroll to position [577, 0]
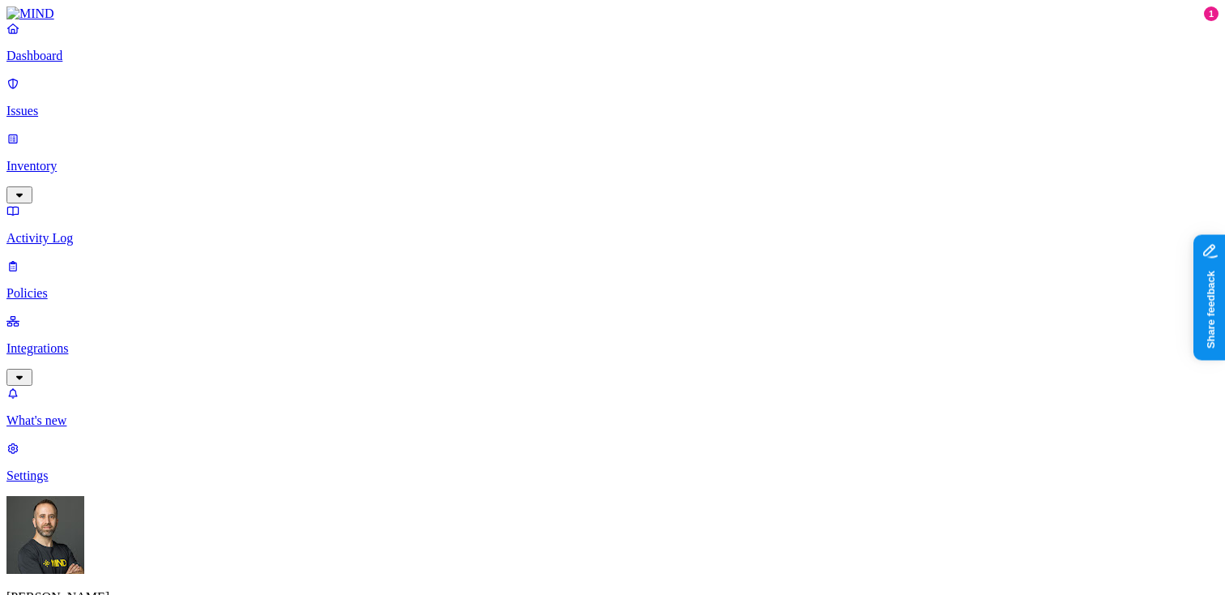
scroll to position [72, 0]
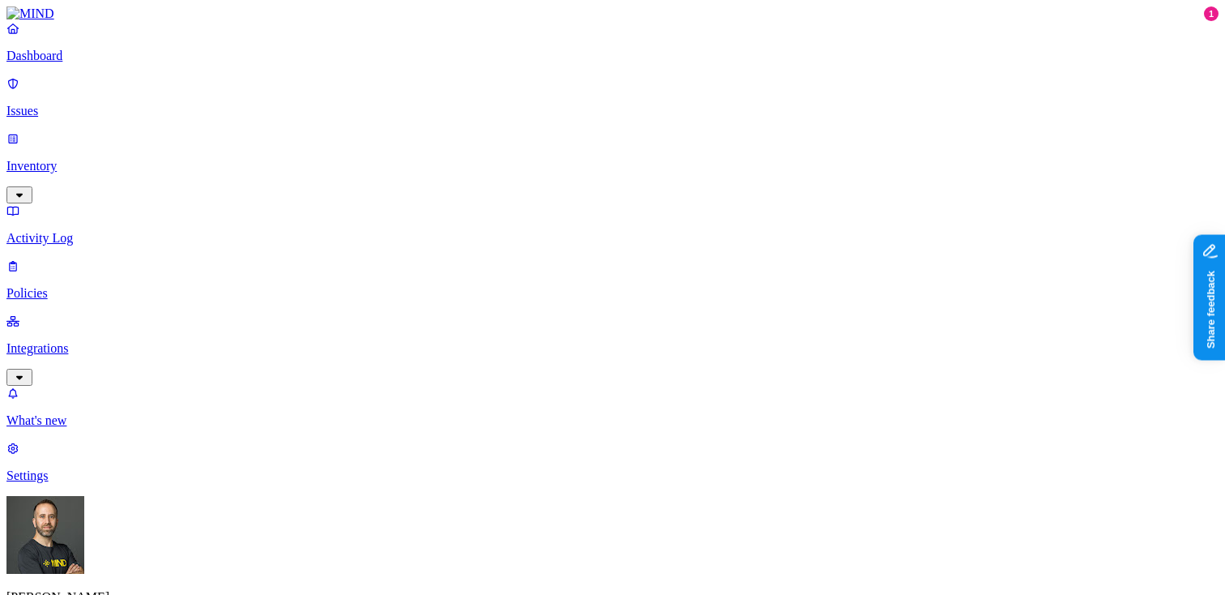
scroll to position [254, 0]
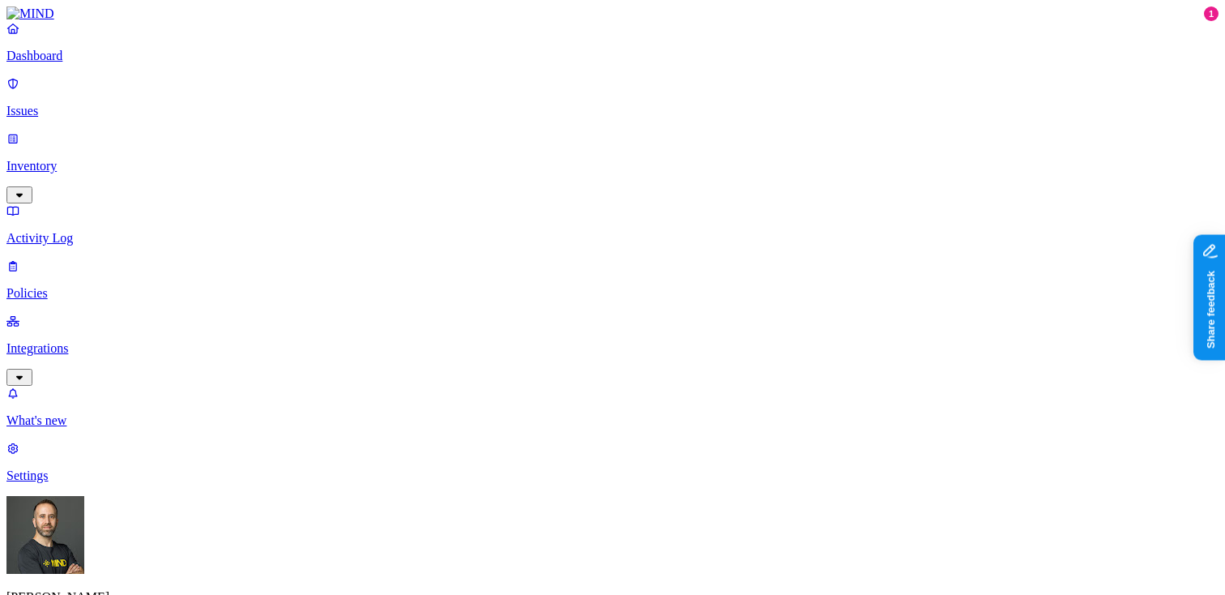
scroll to position [28, 0]
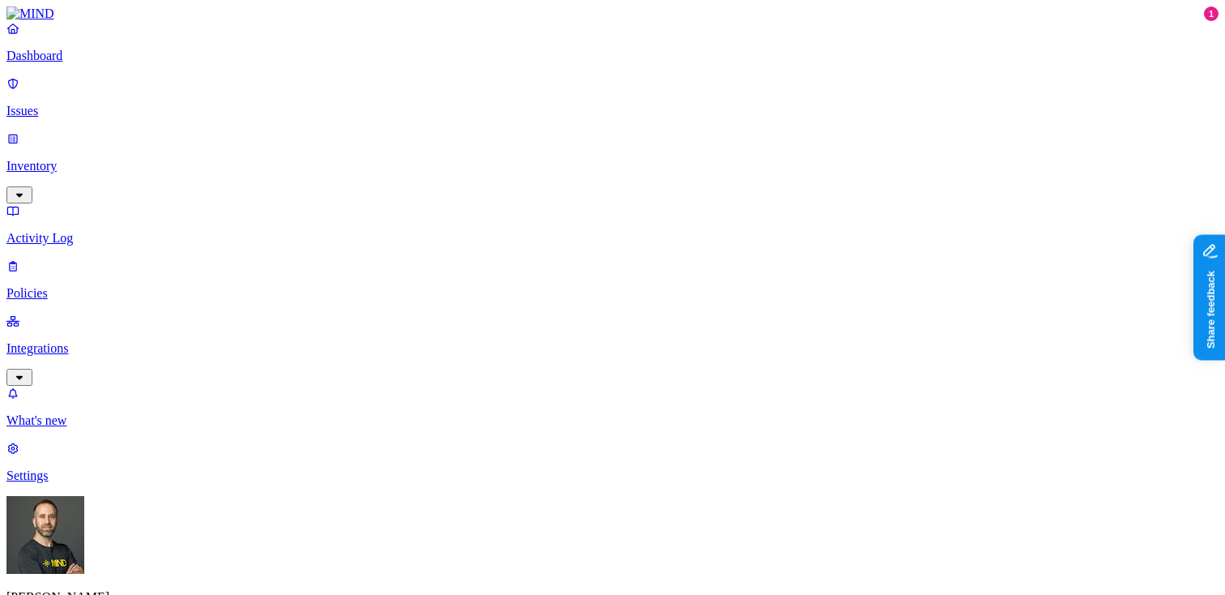
scroll to position [321, 0]
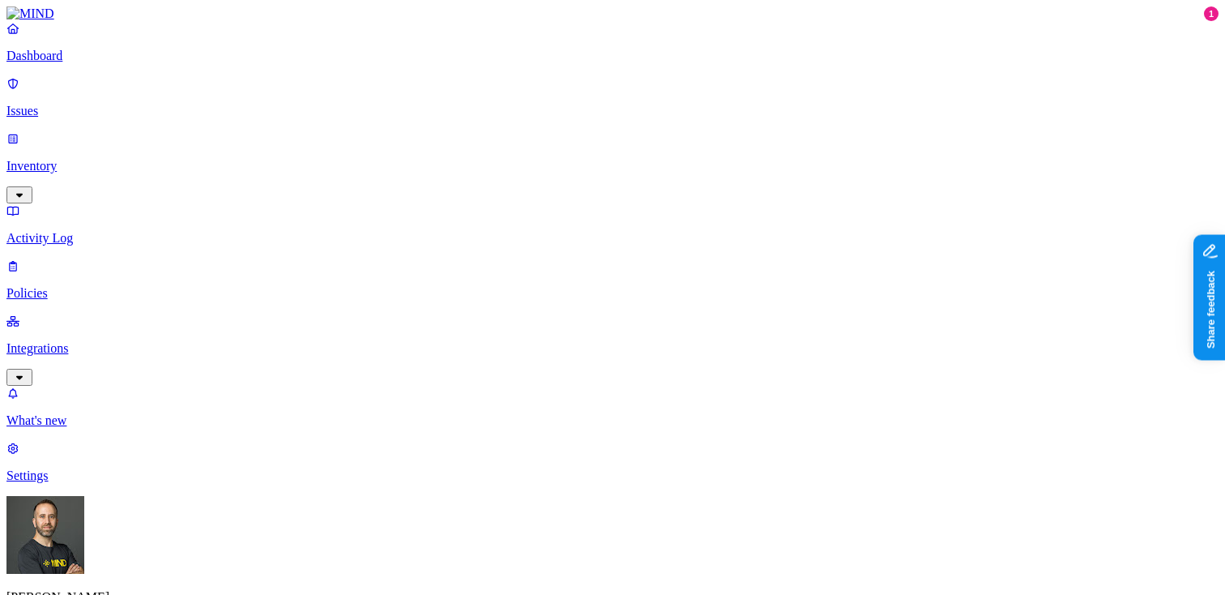
scroll to position [577, 0]
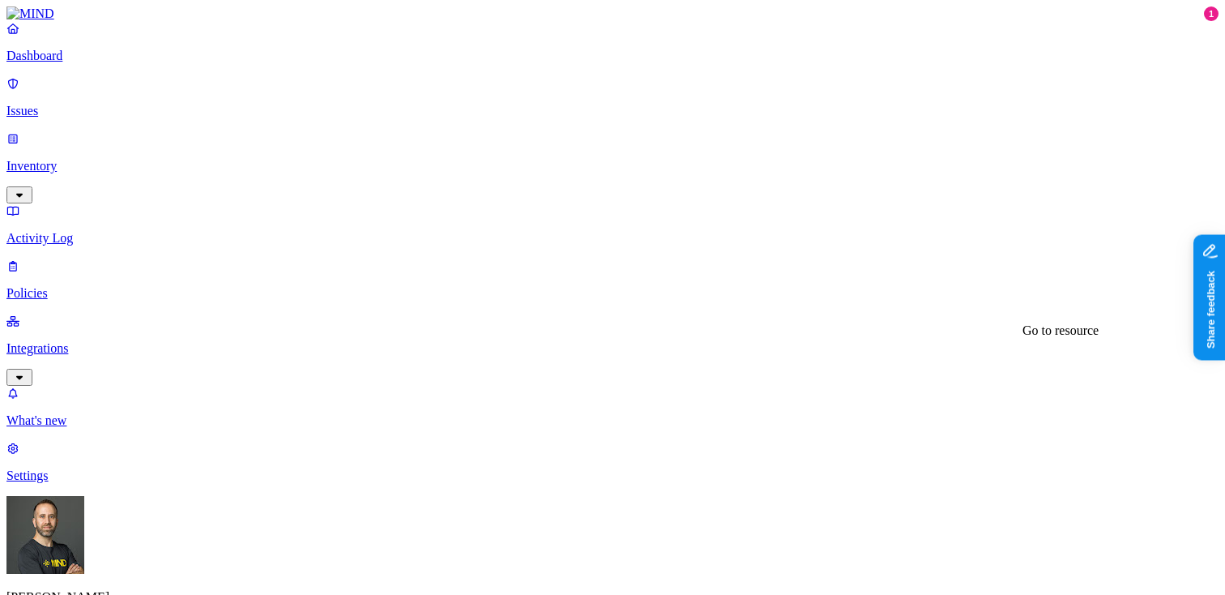
scroll to position [26, 0]
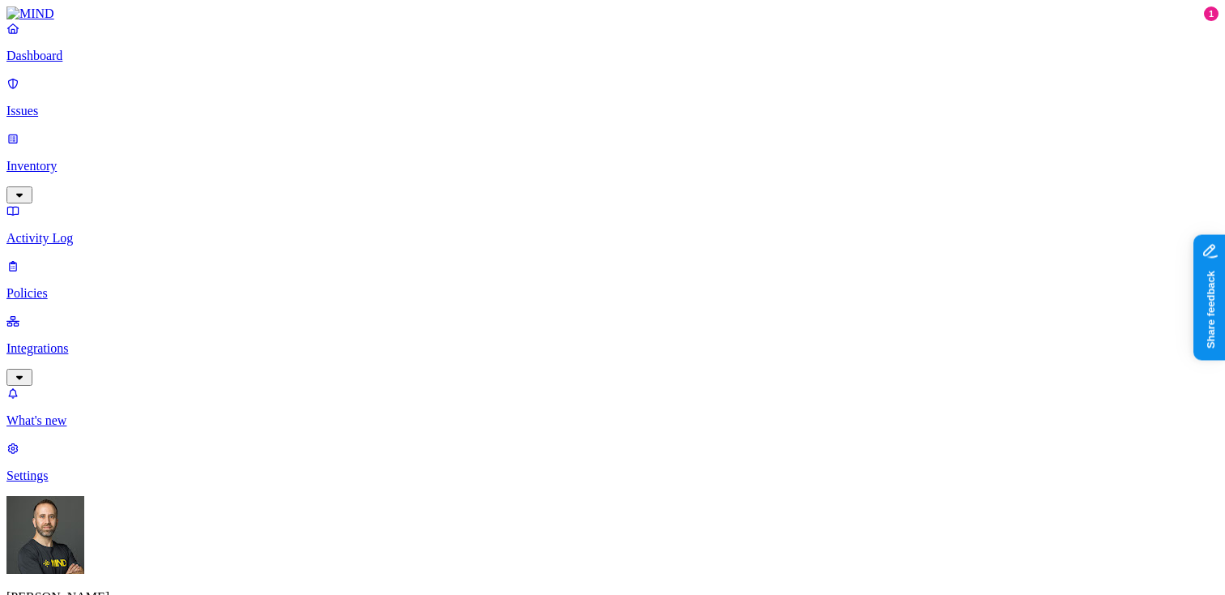
scroll to position [577, 0]
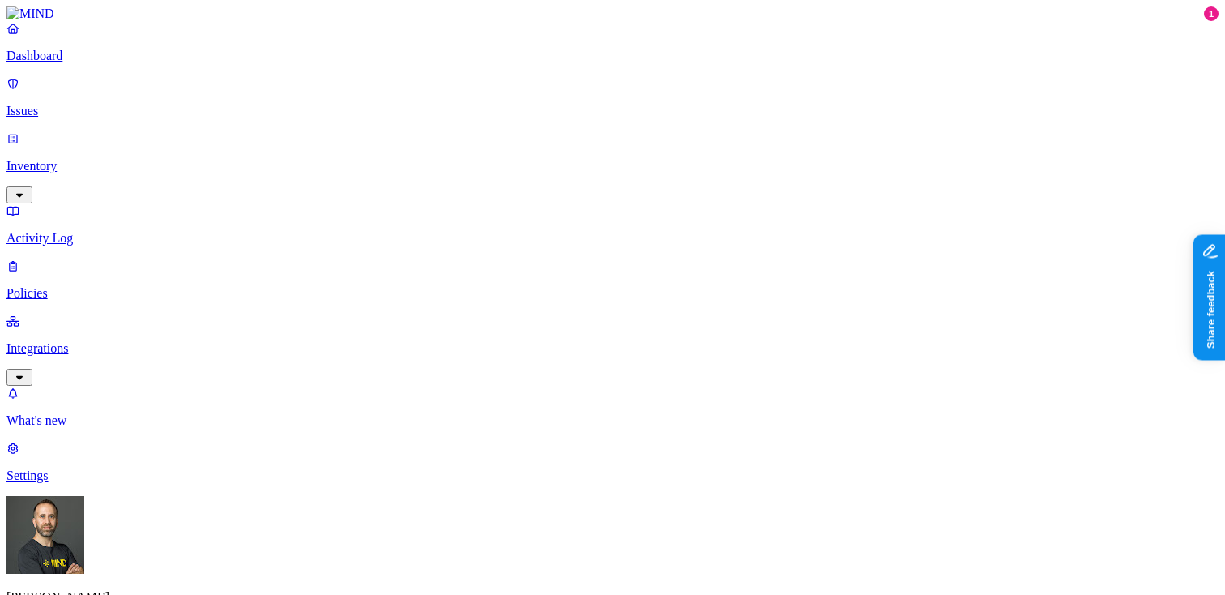
scroll to position [577, 0]
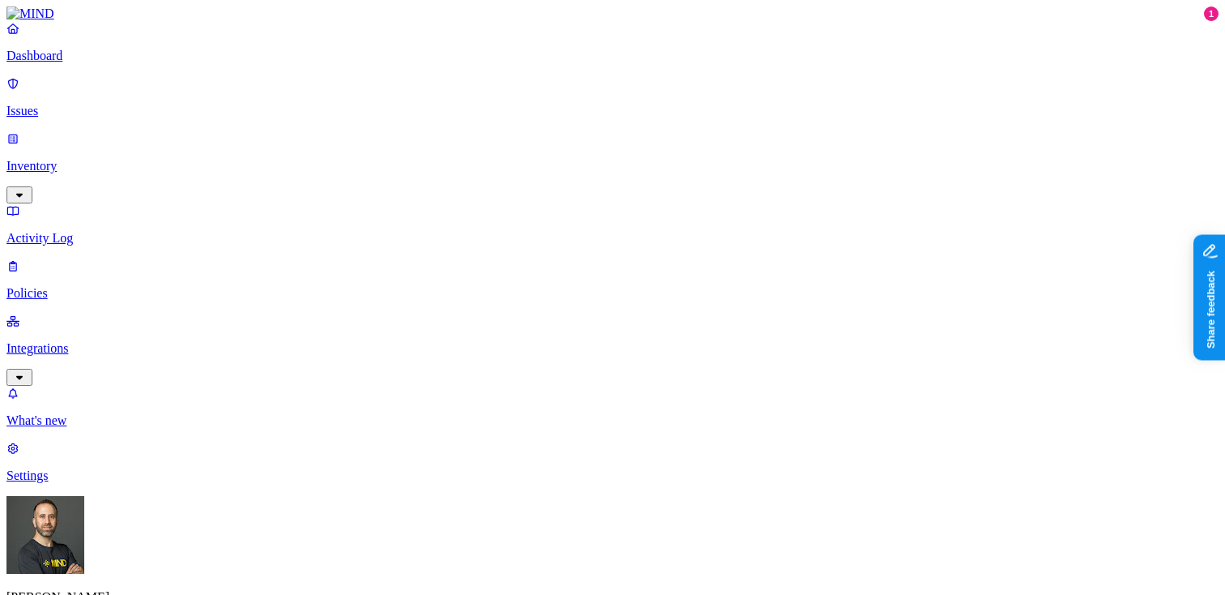
scroll to position [254, 0]
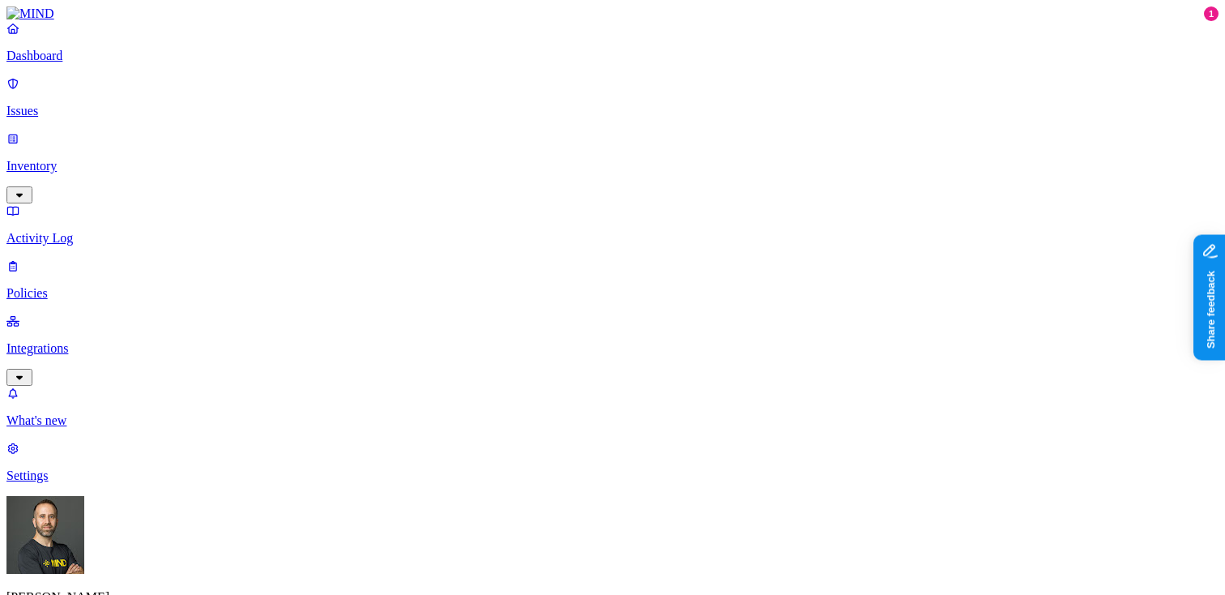
click at [101, 63] on p "Dashboard" at bounding box center [612, 56] width 1212 height 15
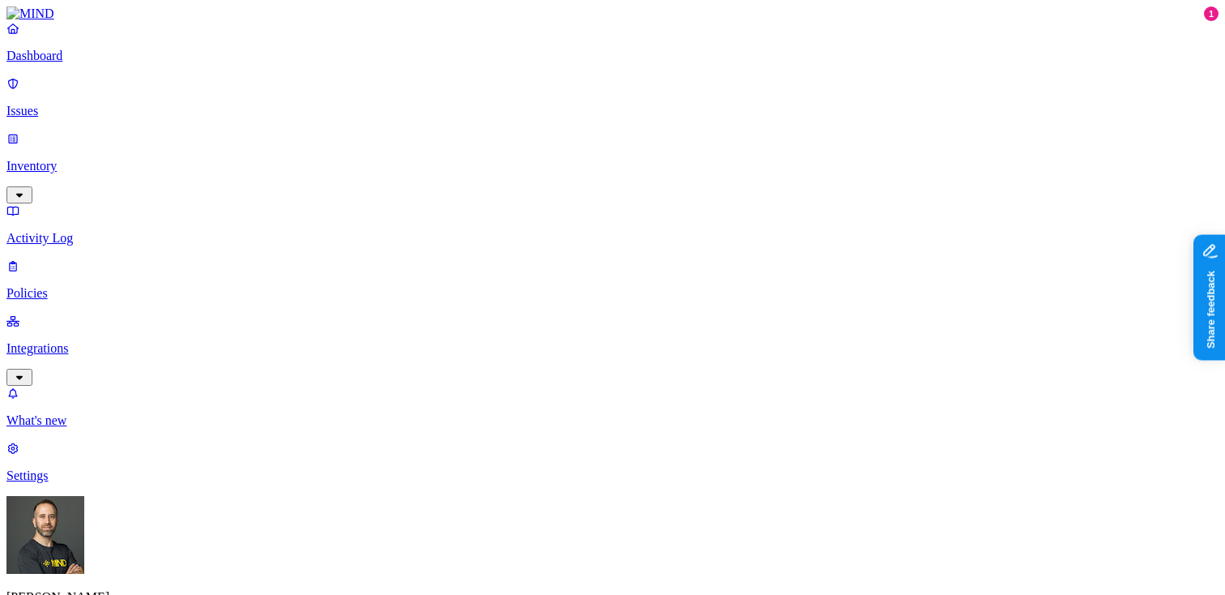
click at [133, 159] on p "Inventory" at bounding box center [612, 166] width 1212 height 15
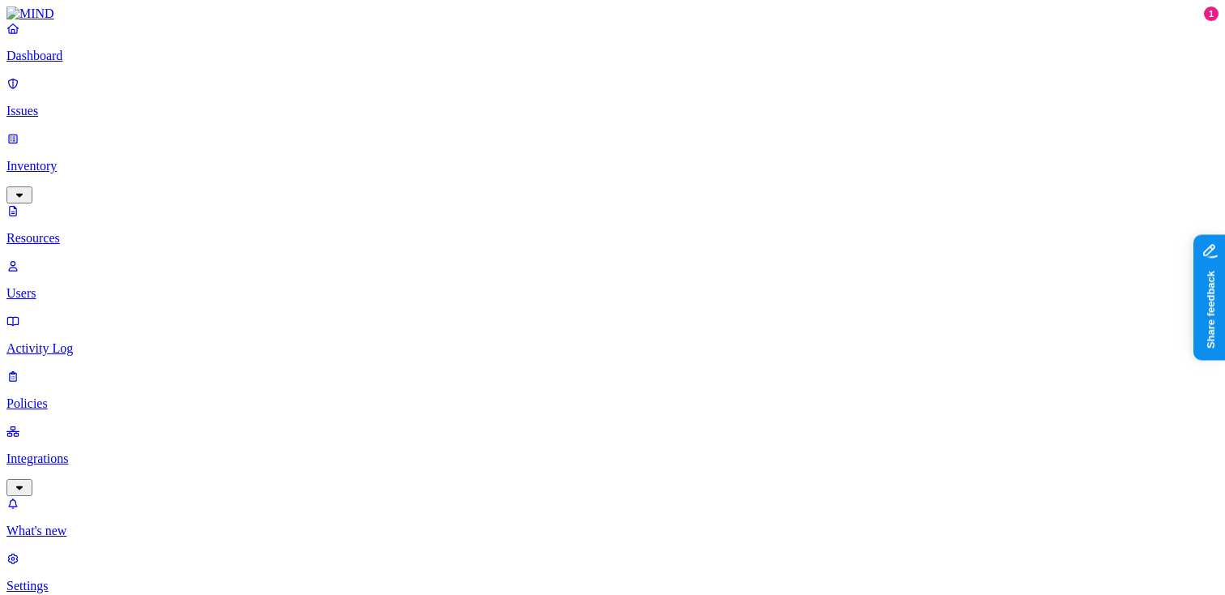
scroll to position [298, 0]
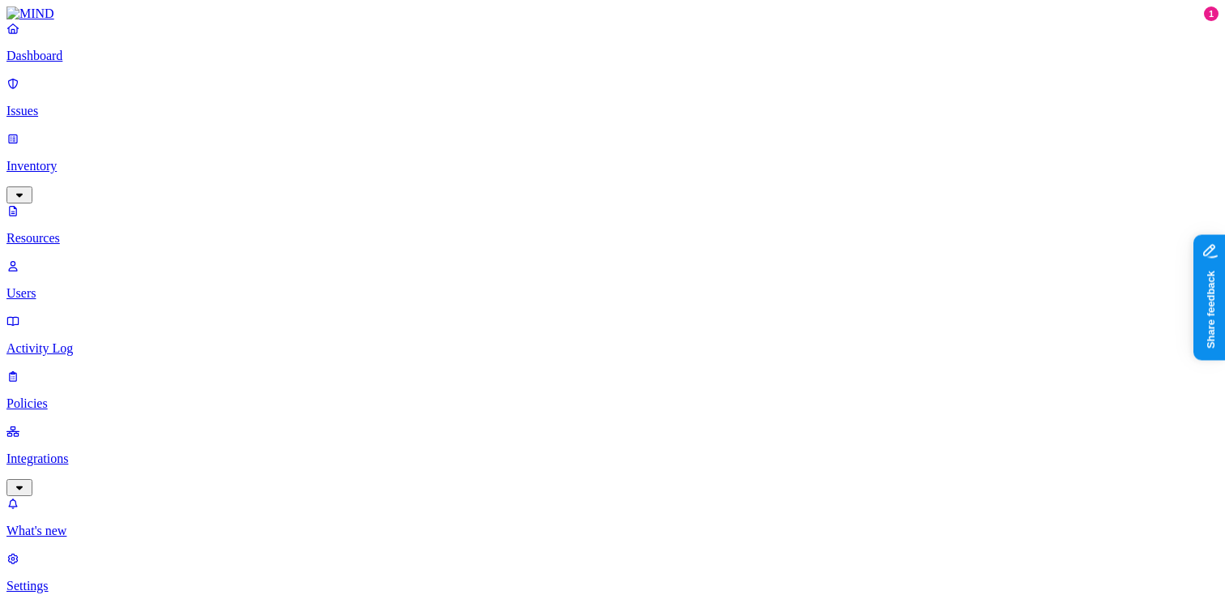
click at [113, 63] on p "Dashboard" at bounding box center [612, 56] width 1212 height 15
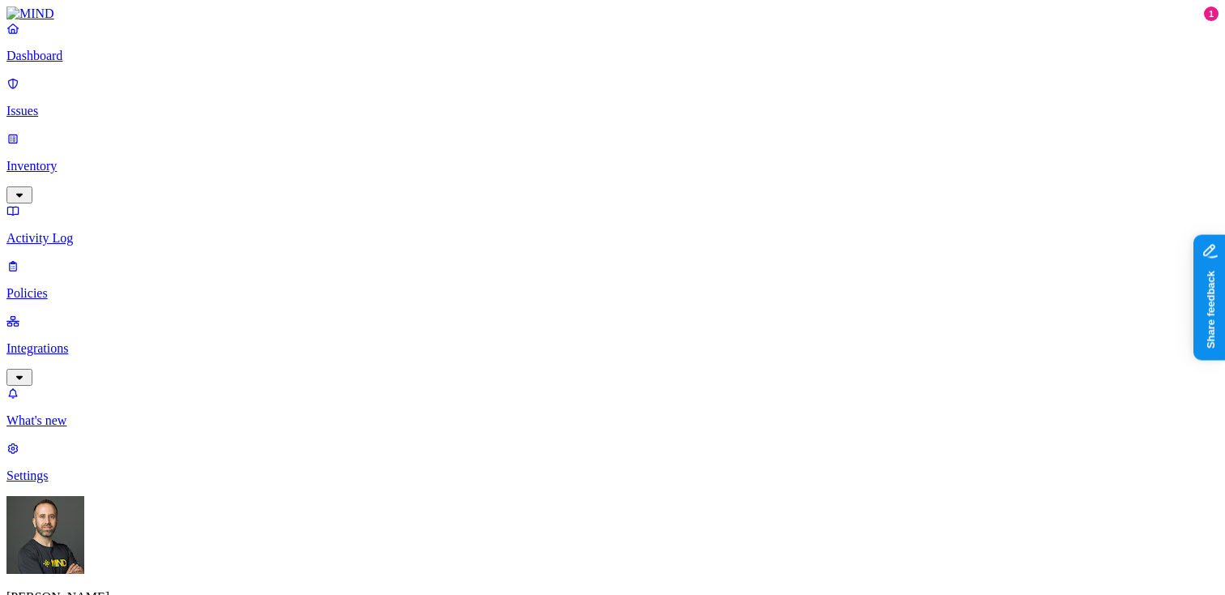
drag, startPoint x: 322, startPoint y: 386, endPoint x: 359, endPoint y: 386, distance: 36.5
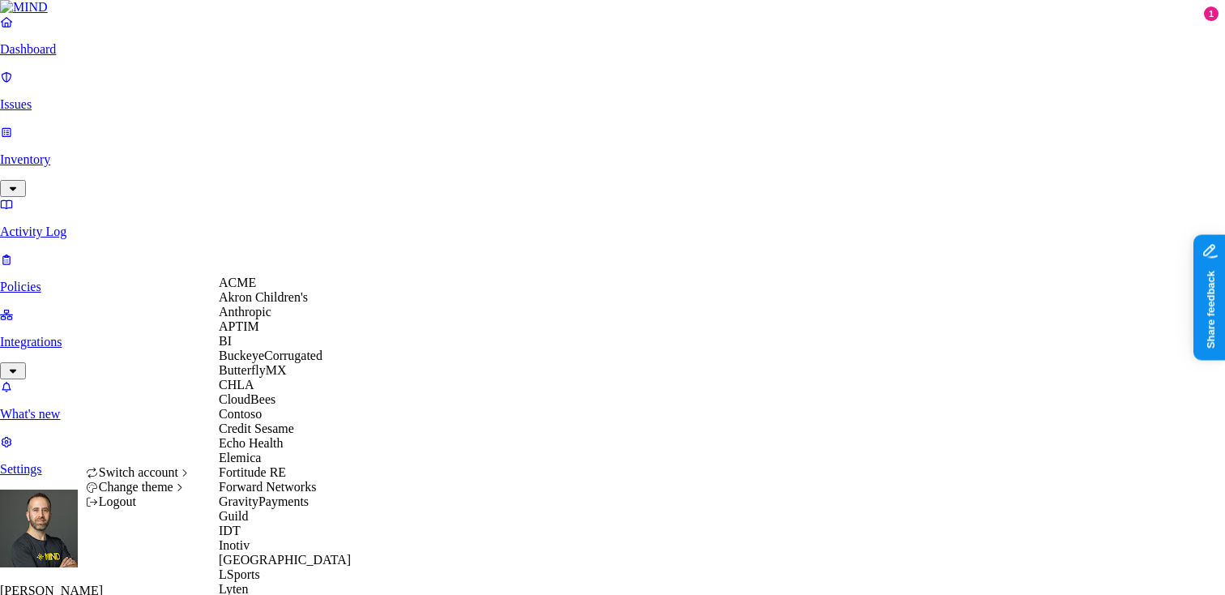
scroll to position [891, 0]
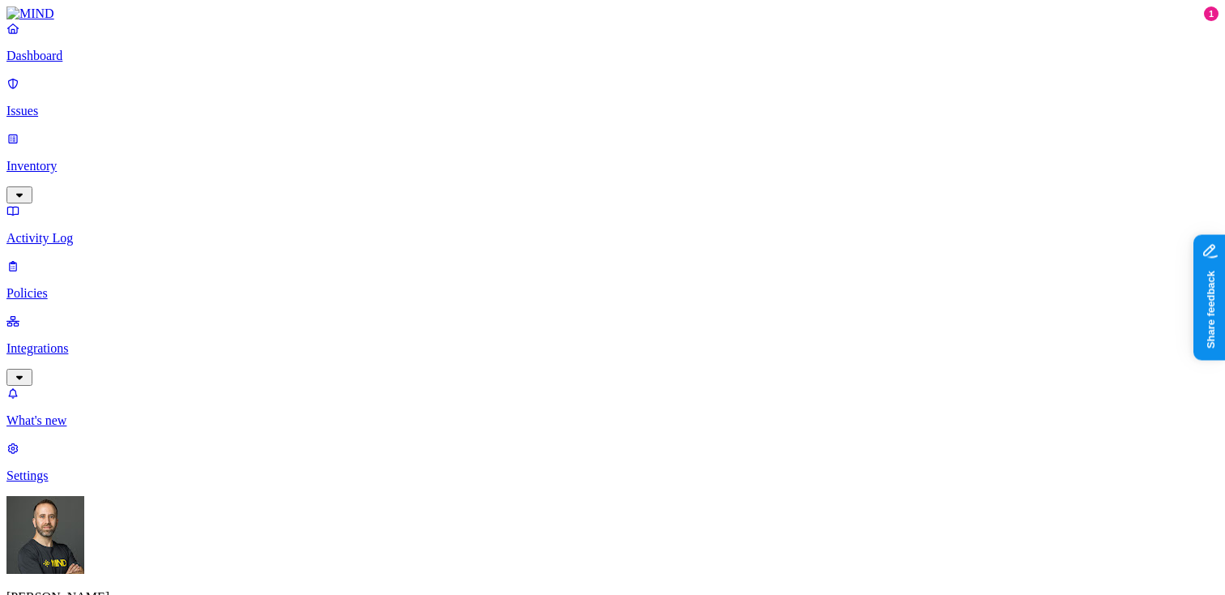
click at [76, 483] on p "Settings" at bounding box center [612, 475] width 1212 height 15
click at [100, 63] on p "Dashboard" at bounding box center [612, 56] width 1212 height 15
click at [159, 568] on html "Dashboard Issues Inventory Activity Log Policies Integrations What's new 1 Sett…" at bounding box center [612, 495] width 1225 height 990
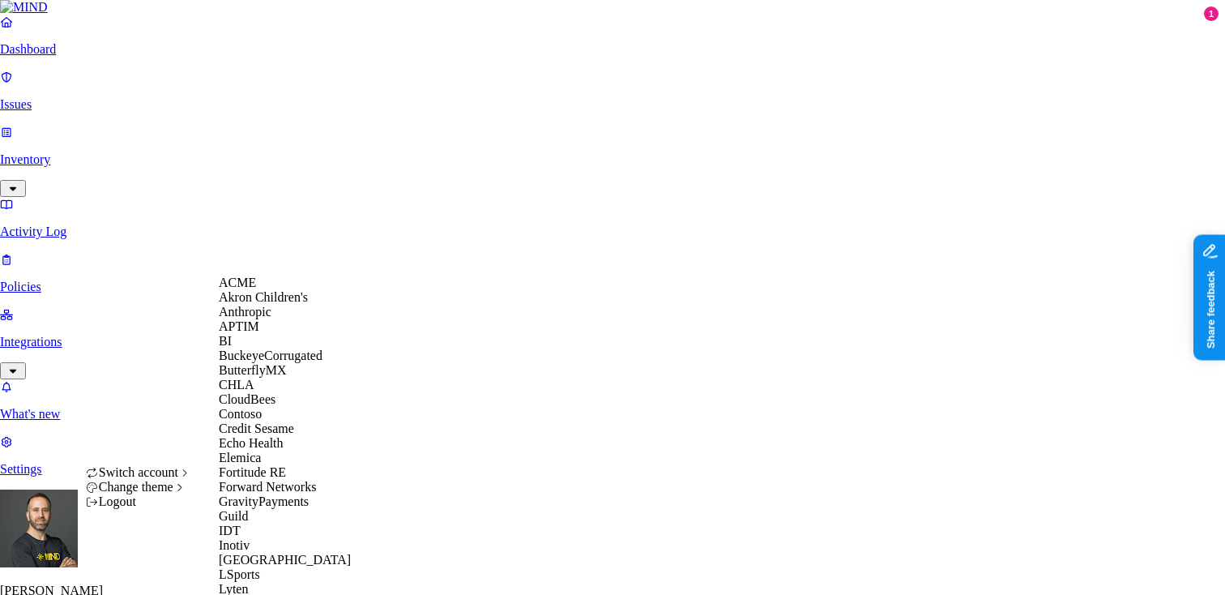
click at [262, 290] on div "ACME" at bounding box center [297, 282] width 157 height 15
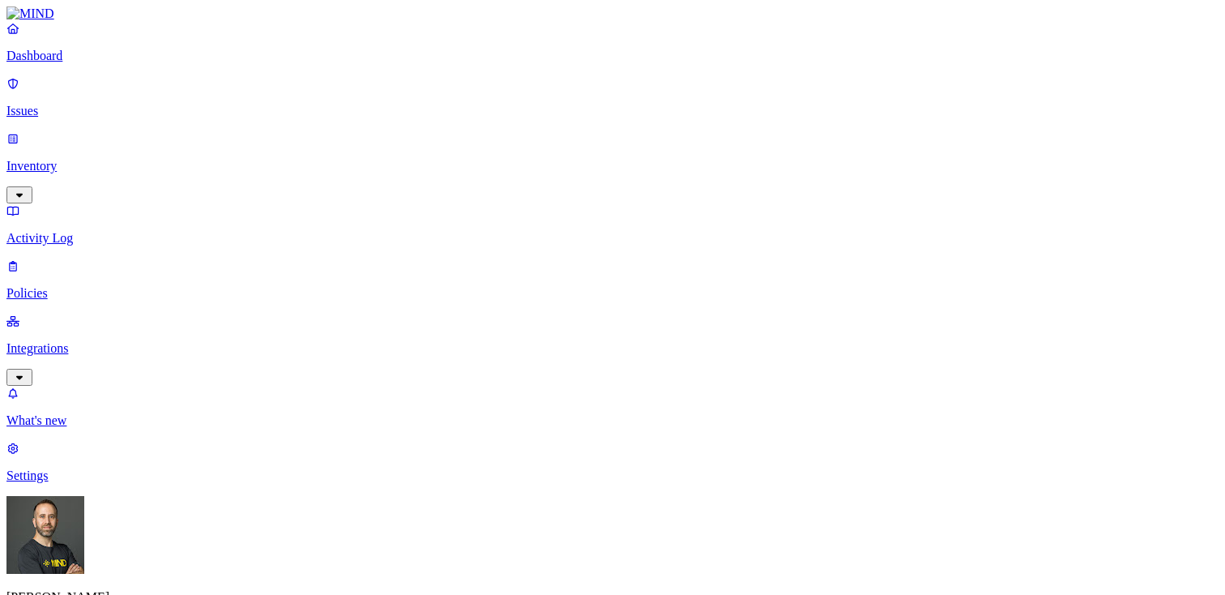
click at [90, 341] on p "Integrations" at bounding box center [612, 348] width 1212 height 15
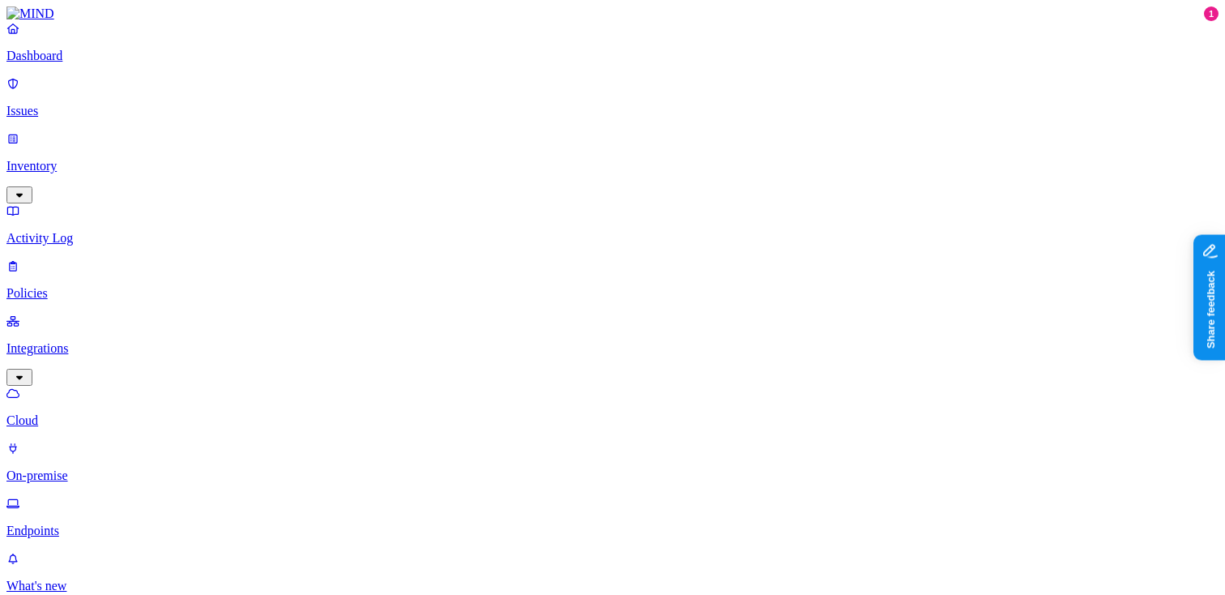
click at [79, 104] on p "Issues" at bounding box center [612, 111] width 1212 height 15
